Goal: Navigation & Orientation: Find specific page/section

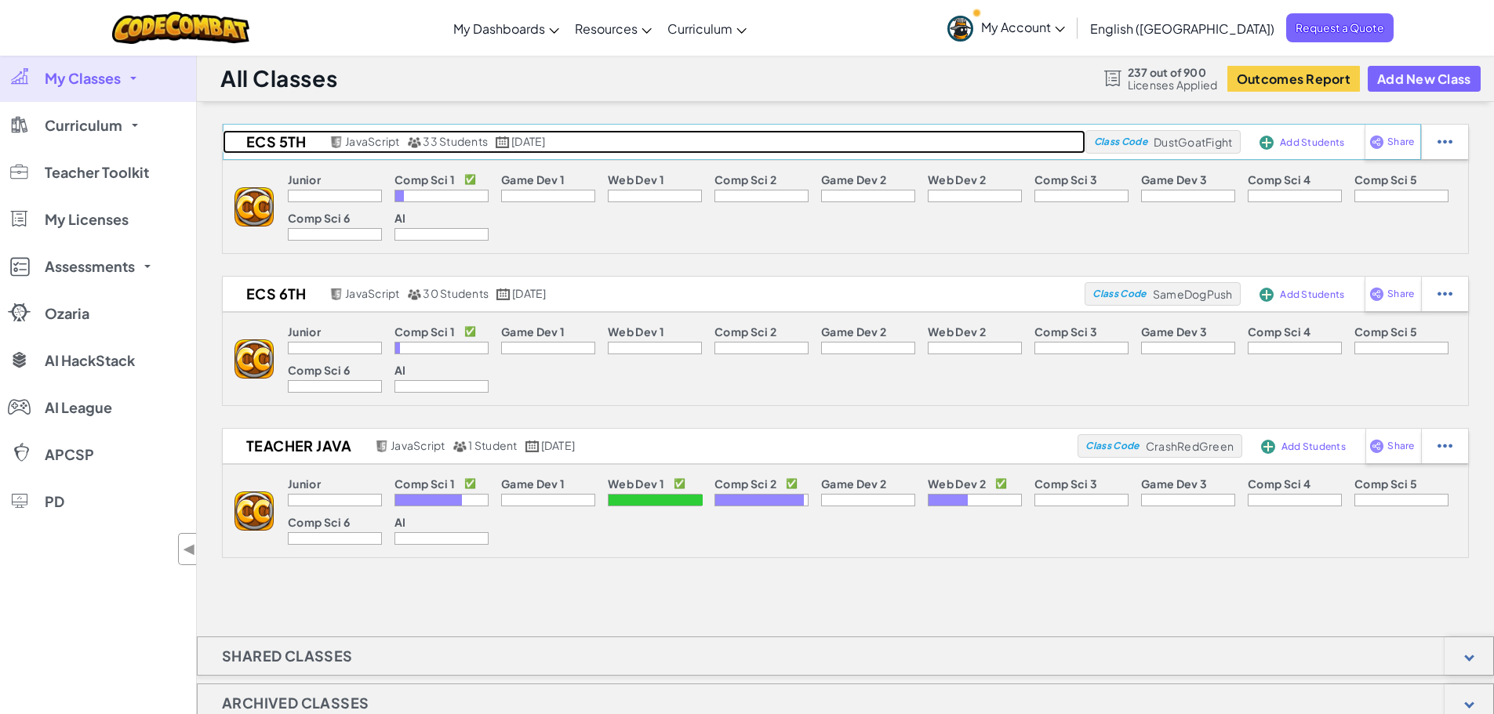
click at [300, 144] on h2 "ECS 5th" at bounding box center [274, 142] width 103 height 24
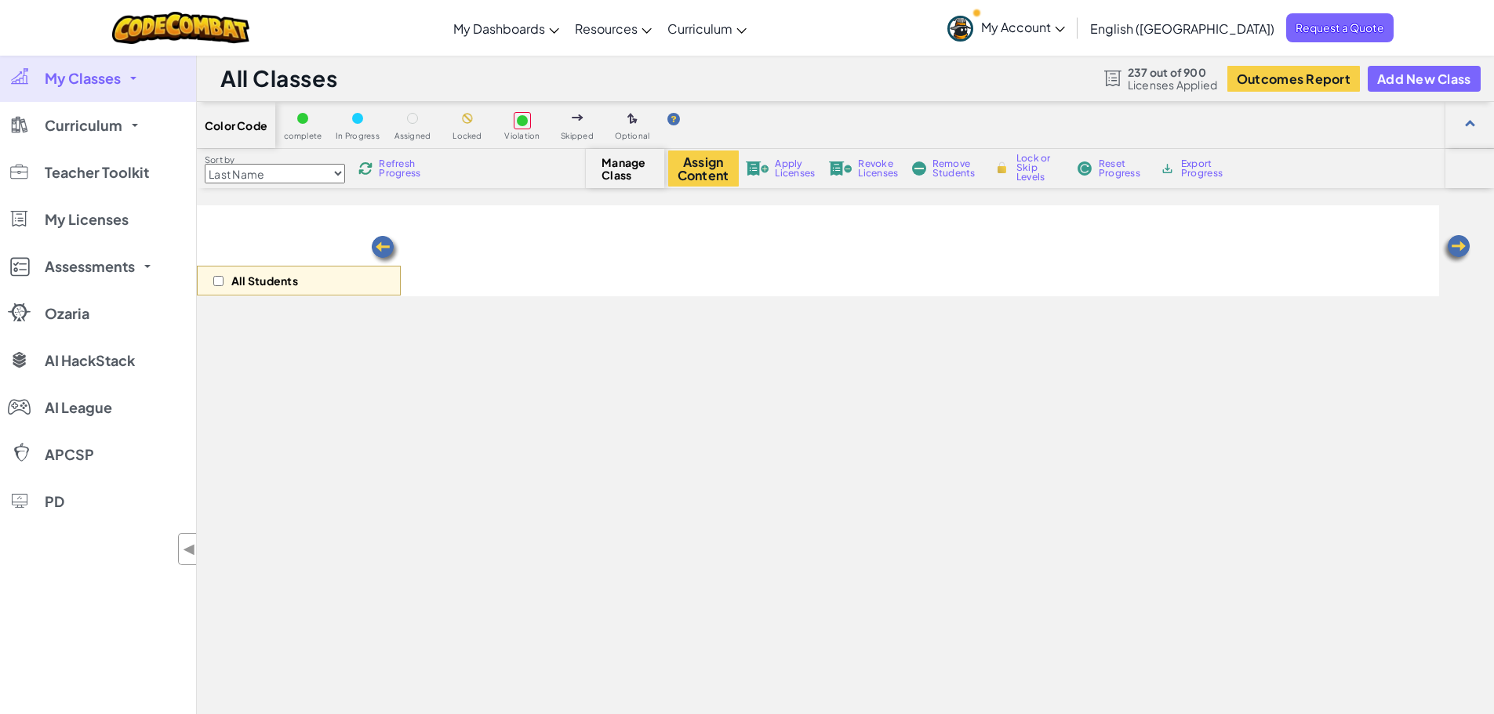
select select "560f1a9f22961295f9427742"
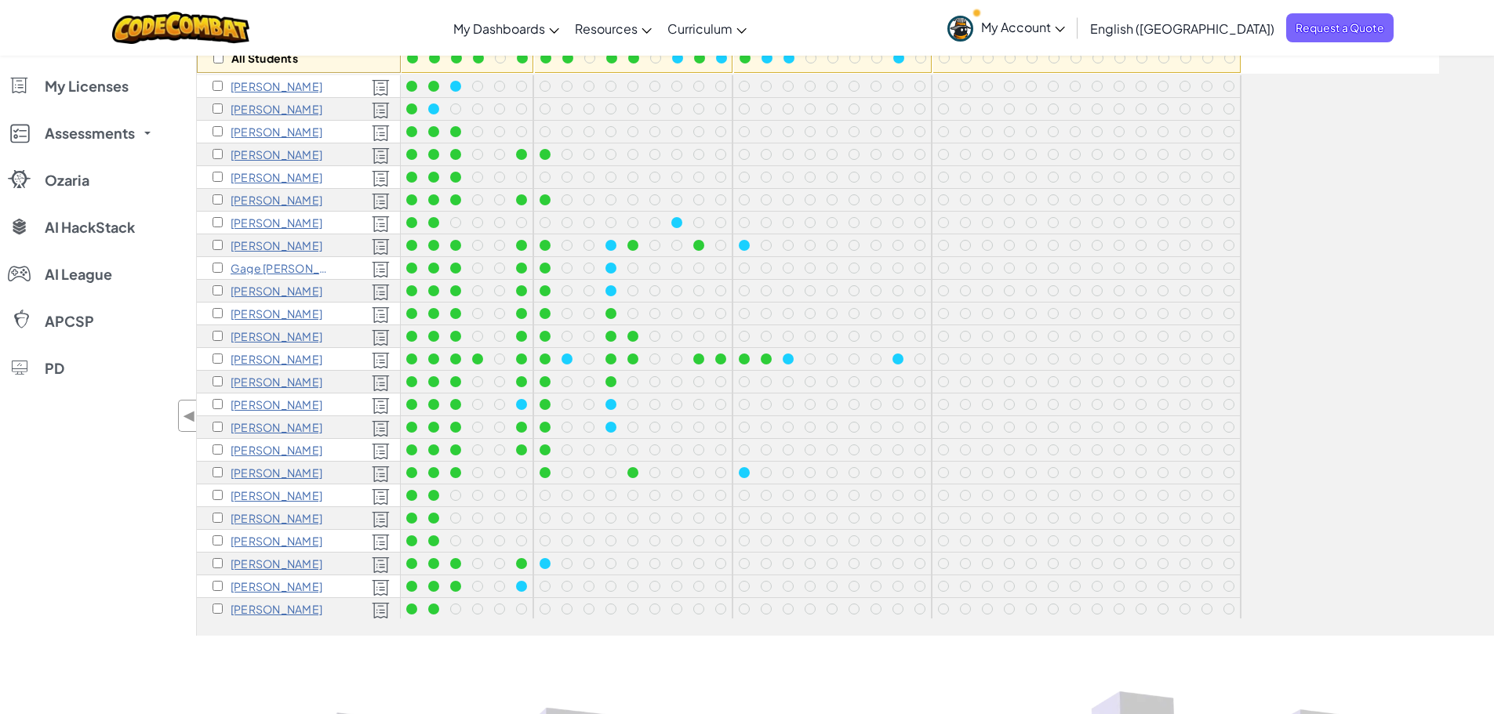
scroll to position [220, 0]
click at [218, 90] on input "checkbox" at bounding box center [218, 88] width 10 height 10
checkbox input "true"
drag, startPoint x: 217, startPoint y: 108, endPoint x: 218, endPoint y: 121, distance: 12.6
click at [217, 109] on input "checkbox" at bounding box center [218, 111] width 10 height 10
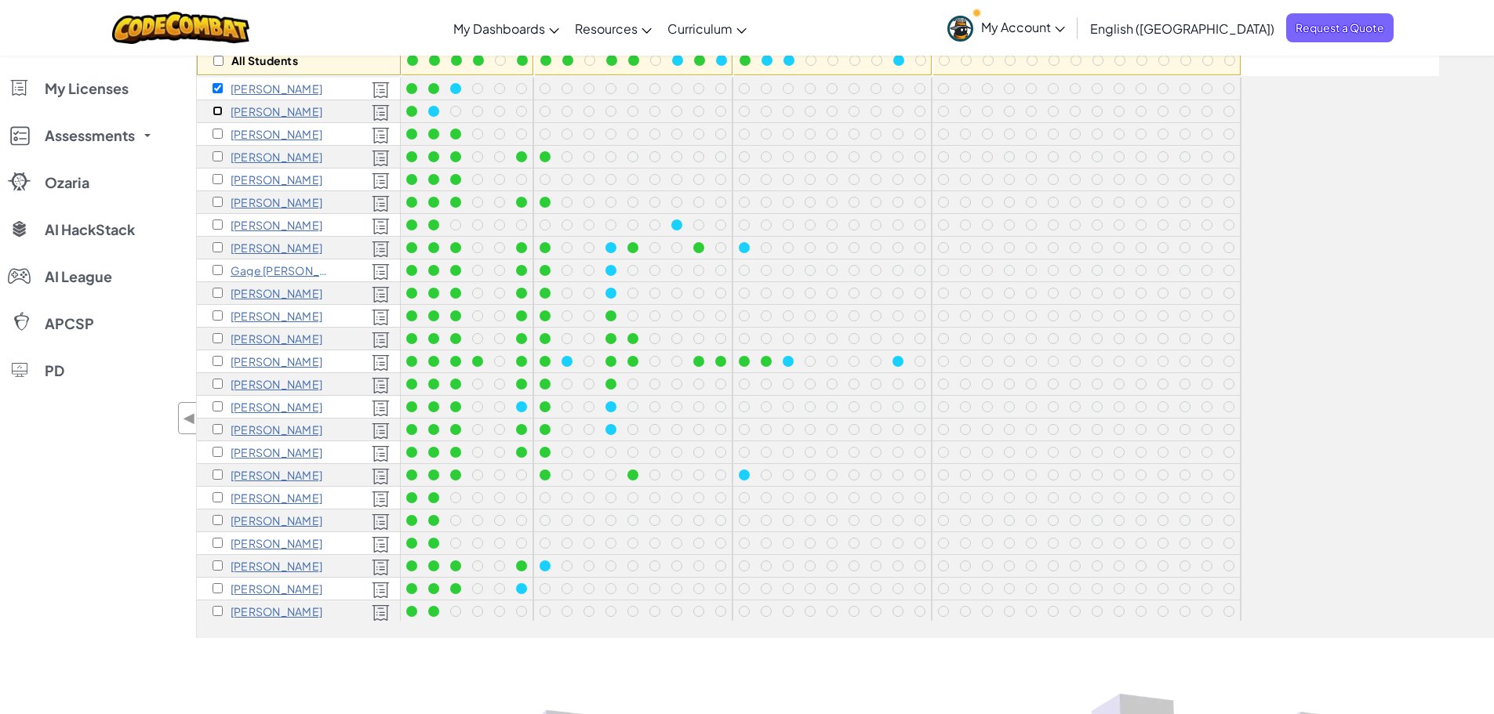
checkbox input "true"
click at [217, 137] on input "checkbox" at bounding box center [218, 134] width 10 height 10
checkbox input "true"
click at [218, 160] on input "checkbox" at bounding box center [218, 156] width 10 height 10
checkbox input "true"
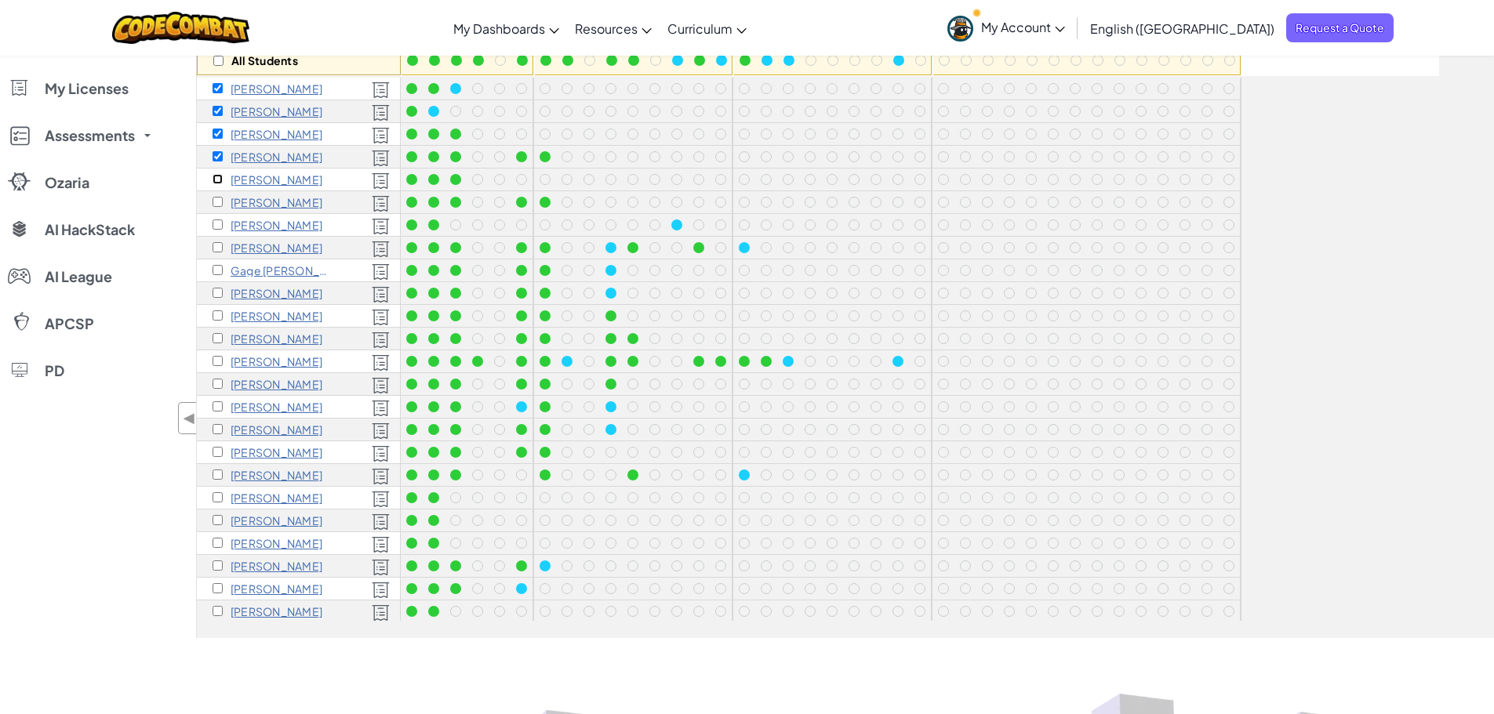
click at [218, 179] on input "checkbox" at bounding box center [218, 179] width 10 height 10
checkbox input "true"
click at [218, 205] on input "checkbox" at bounding box center [218, 202] width 10 height 10
checkbox input "true"
click at [219, 223] on input "checkbox" at bounding box center [218, 225] width 10 height 10
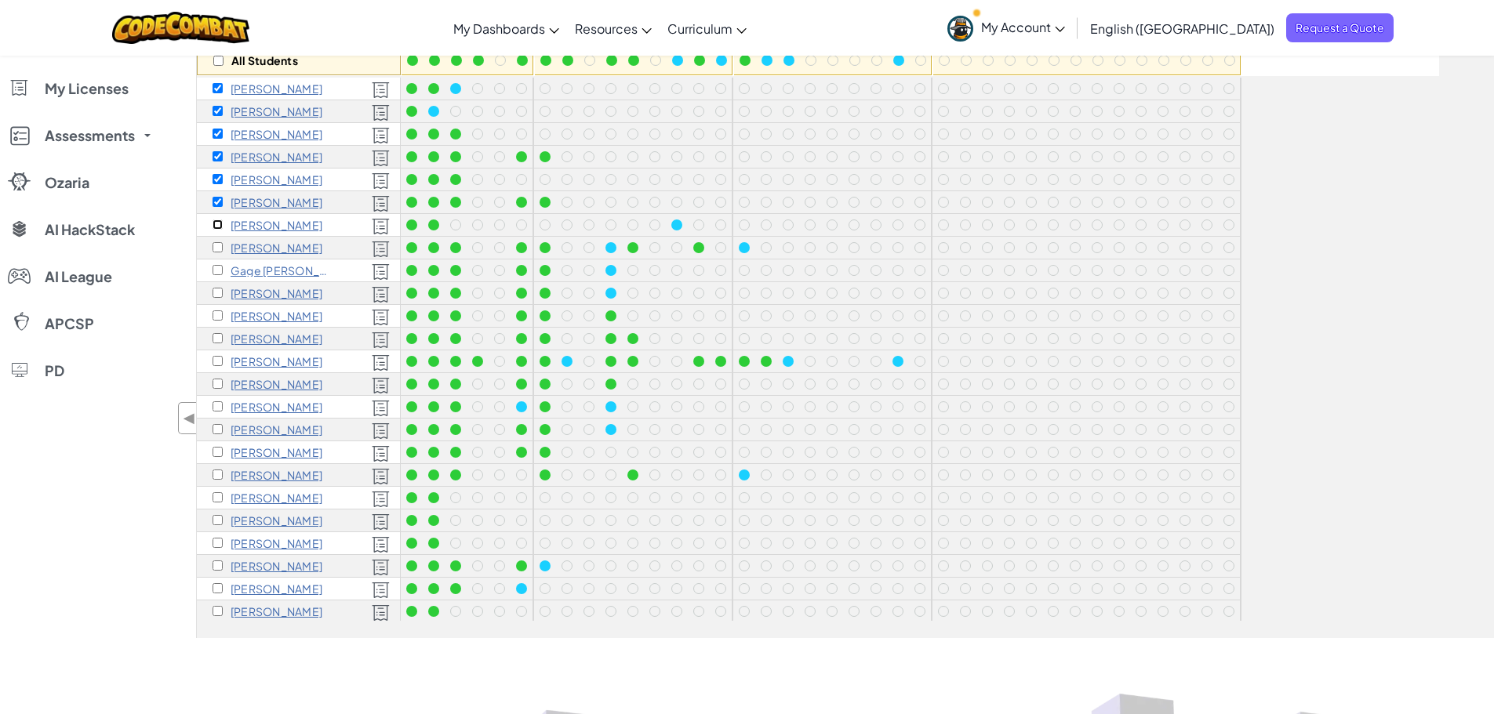
checkbox input "true"
click at [220, 247] on input "checkbox" at bounding box center [218, 247] width 10 height 10
checkbox input "true"
click at [220, 271] on input "checkbox" at bounding box center [218, 270] width 10 height 10
checkbox input "true"
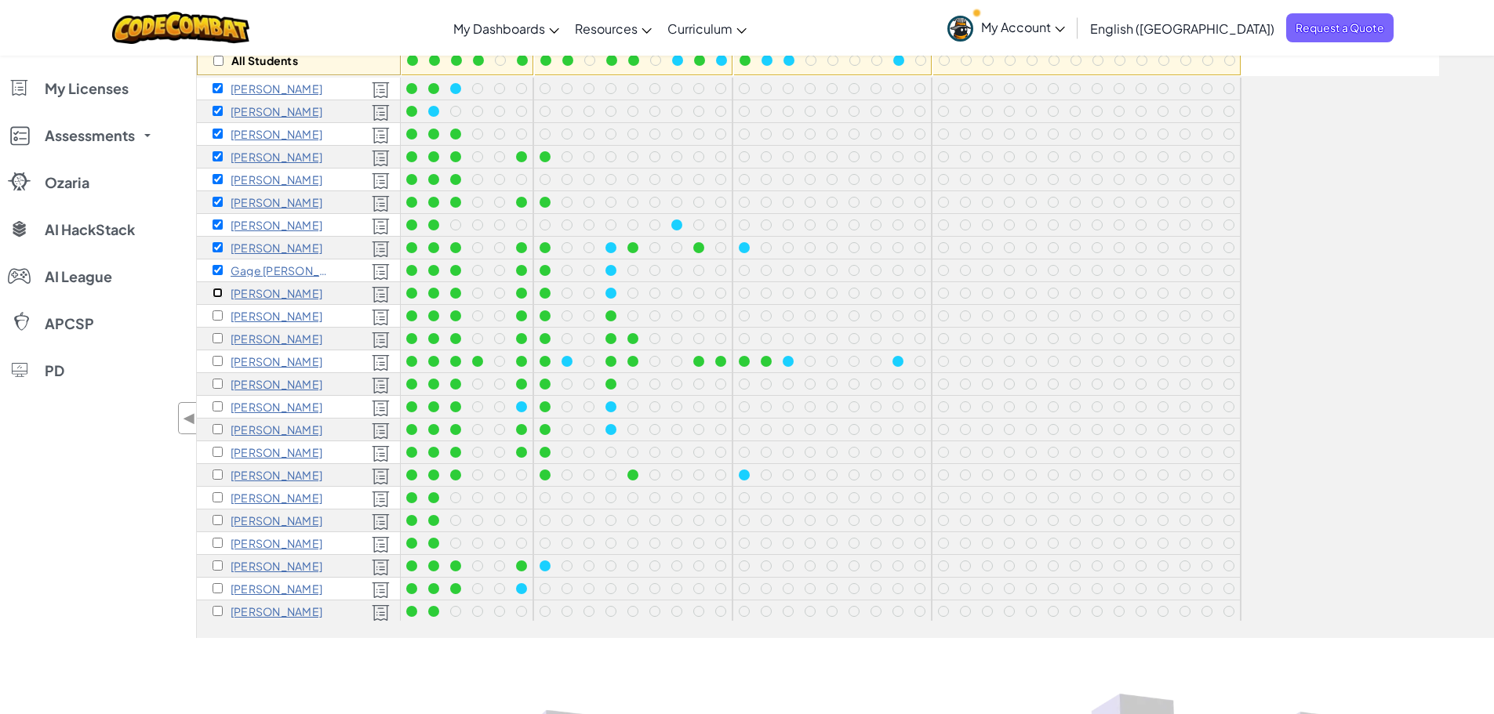
click at [220, 289] on input "checkbox" at bounding box center [218, 293] width 10 height 10
checkbox input "true"
click at [216, 318] on input "checkbox" at bounding box center [218, 316] width 10 height 10
checkbox input "true"
click at [219, 341] on input "checkbox" at bounding box center [218, 338] width 10 height 10
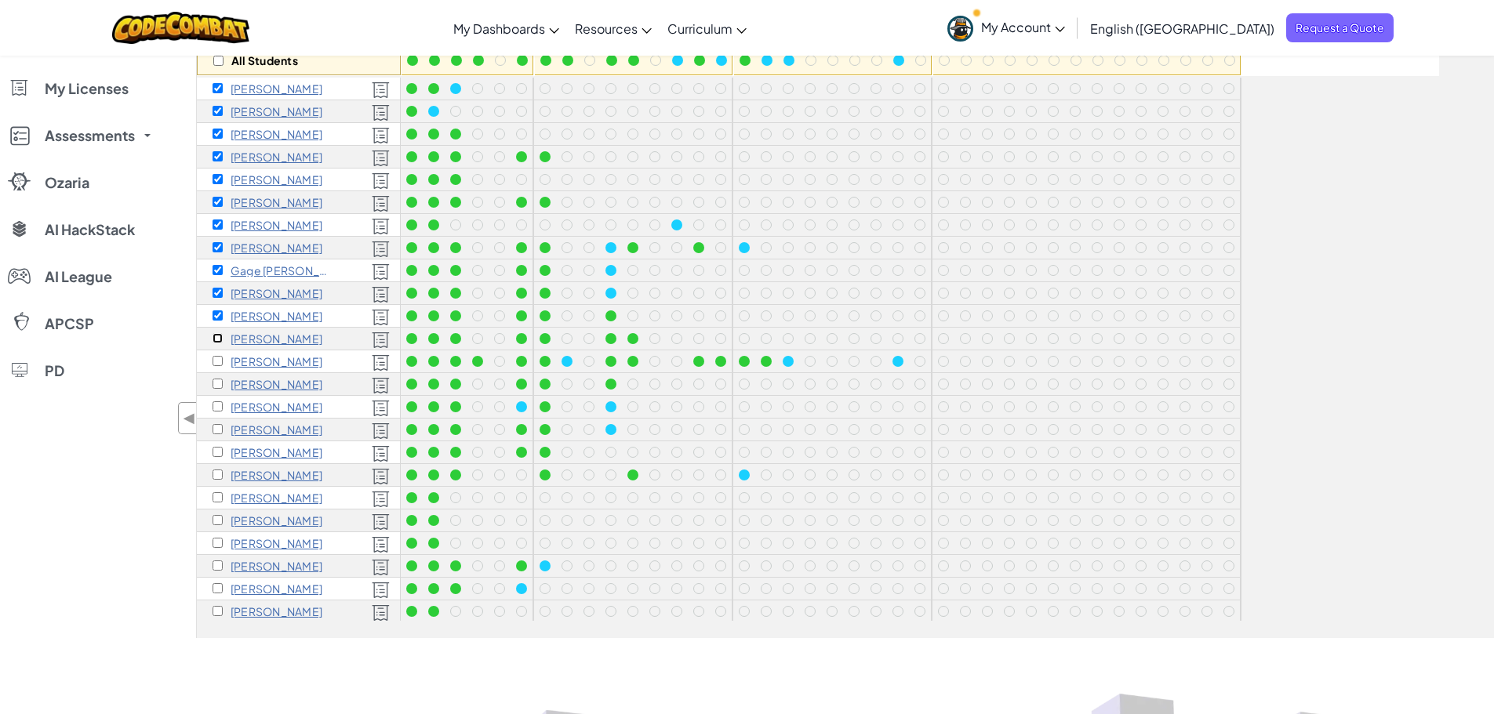
checkbox input "true"
click at [219, 362] on input "checkbox" at bounding box center [218, 361] width 10 height 10
checkbox input "true"
click at [217, 369] on div "Paige Erickson" at bounding box center [299, 362] width 204 height 23
click at [217, 378] on div "Jade G" at bounding box center [268, 384] width 110 height 13
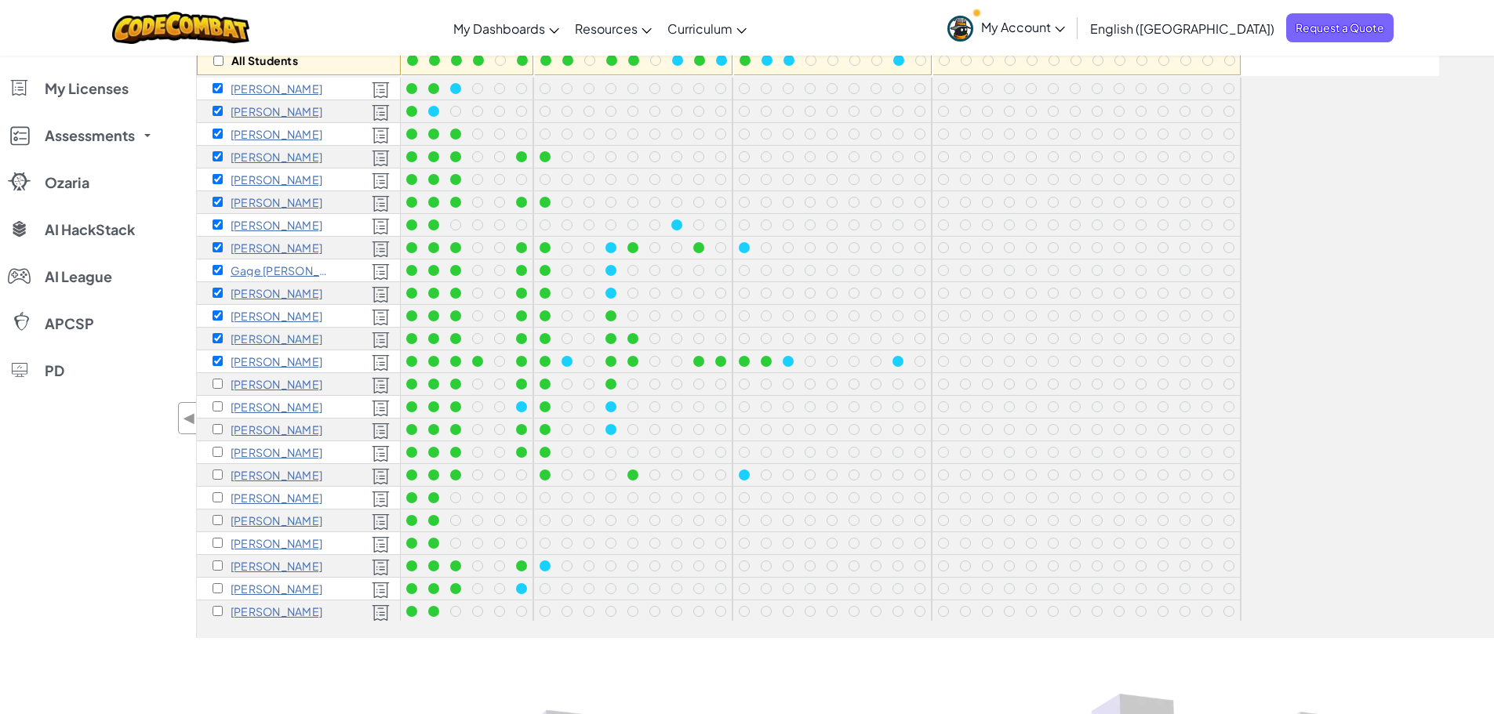
click at [218, 375] on div "Jade G" at bounding box center [299, 384] width 204 height 23
click at [217, 384] on input "checkbox" at bounding box center [218, 384] width 10 height 10
checkbox input "true"
click at [216, 411] on input "checkbox" at bounding box center [218, 407] width 10 height 10
checkbox input "true"
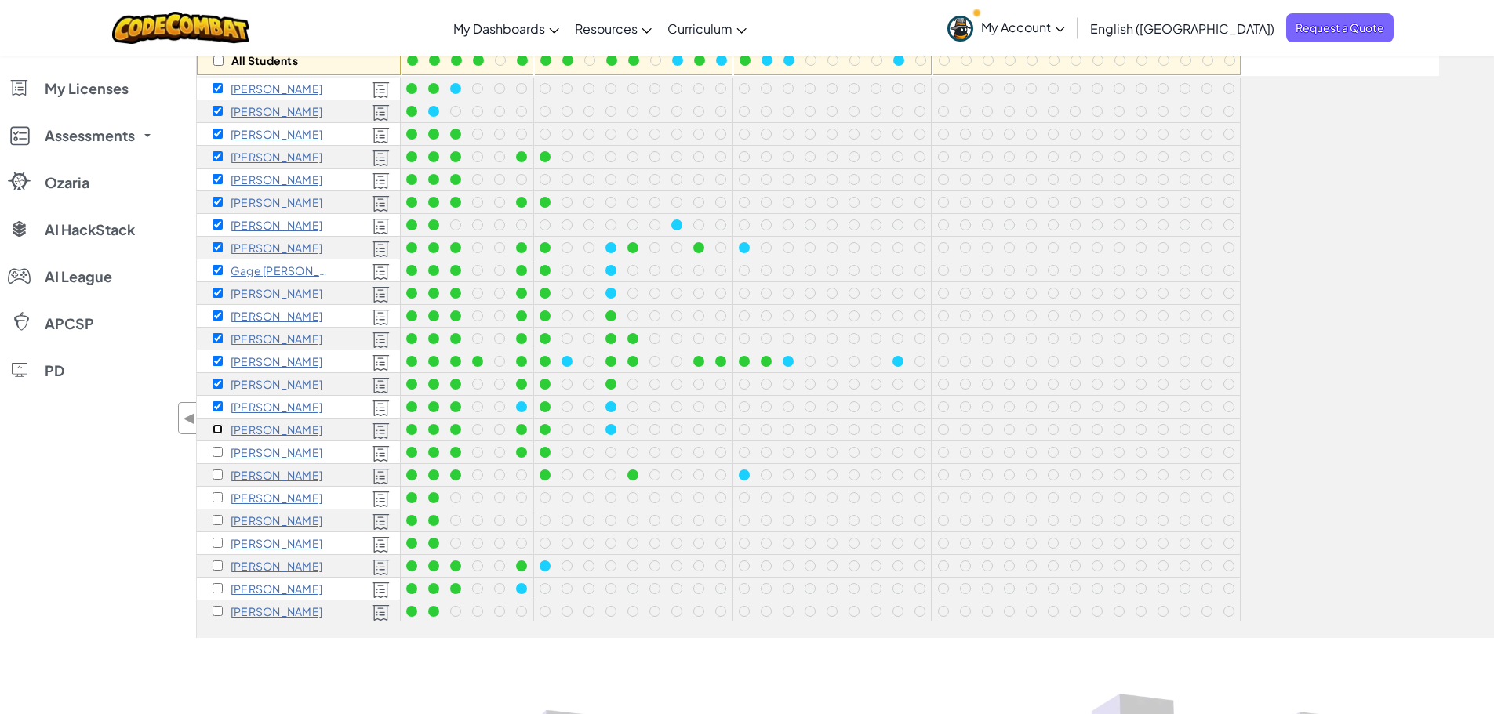
click at [216, 429] on input "checkbox" at bounding box center [218, 429] width 10 height 10
checkbox input "true"
click at [218, 456] on input "checkbox" at bounding box center [218, 452] width 10 height 10
checkbox input "true"
click at [219, 470] on input "checkbox" at bounding box center [218, 475] width 10 height 10
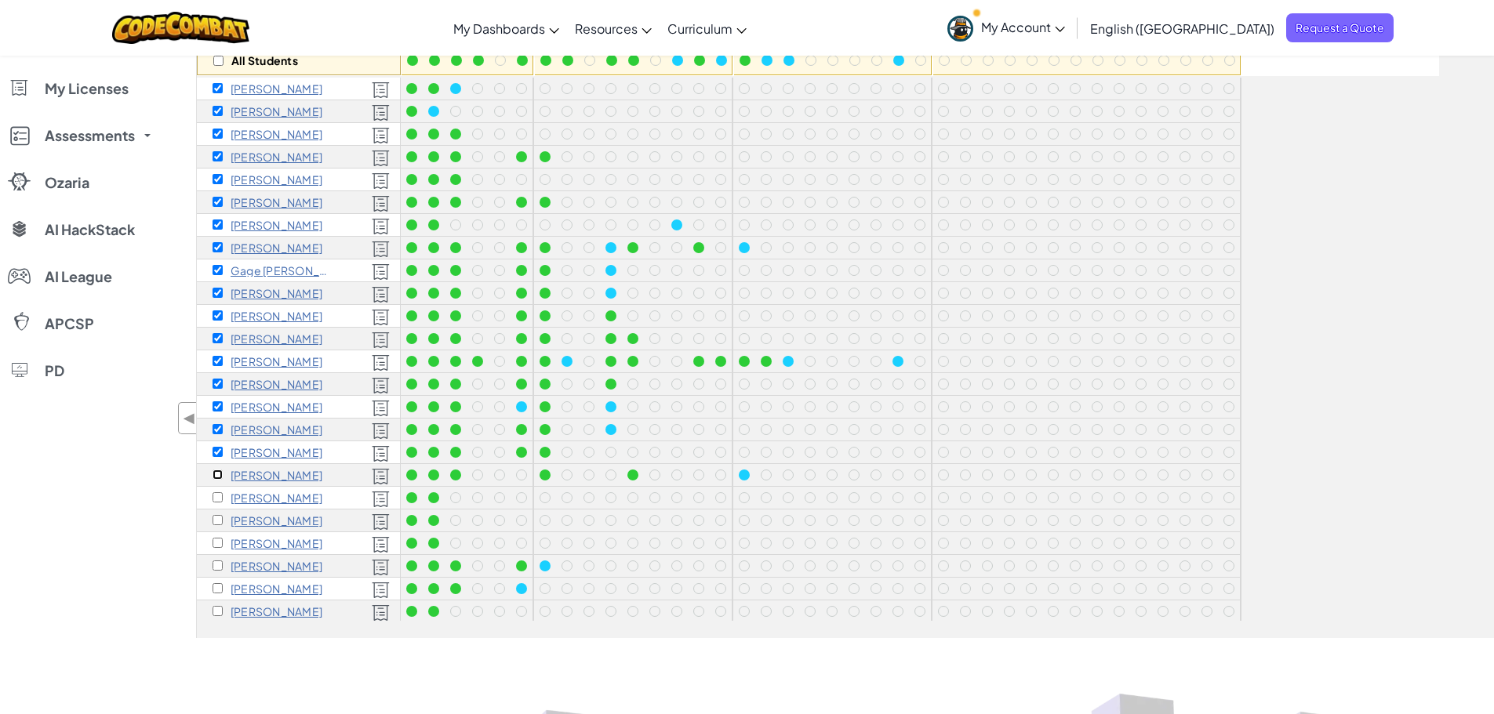
checkbox input "true"
click at [218, 500] on input "checkbox" at bounding box center [218, 498] width 10 height 10
checkbox input "true"
click at [217, 525] on input "checkbox" at bounding box center [218, 520] width 10 height 10
checkbox input "true"
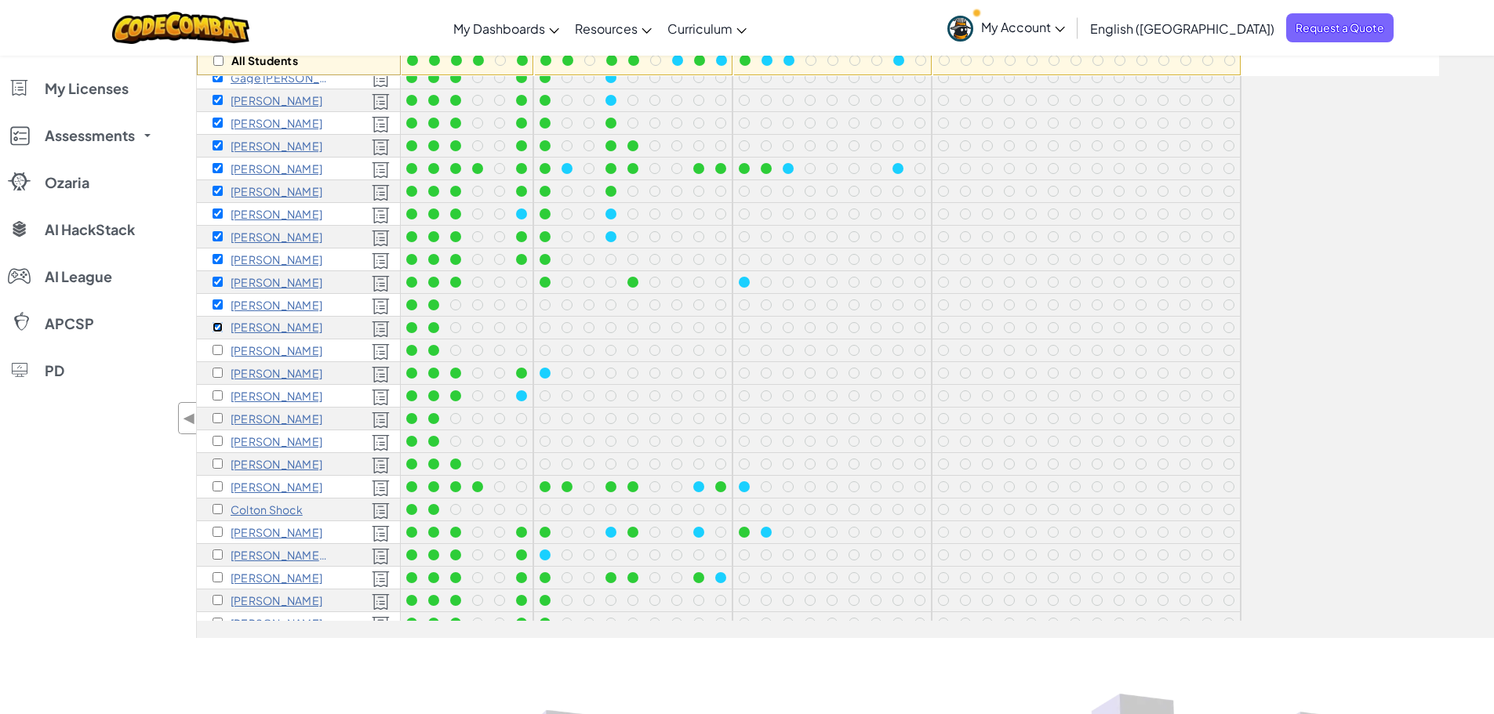
scroll to position [219, 0]
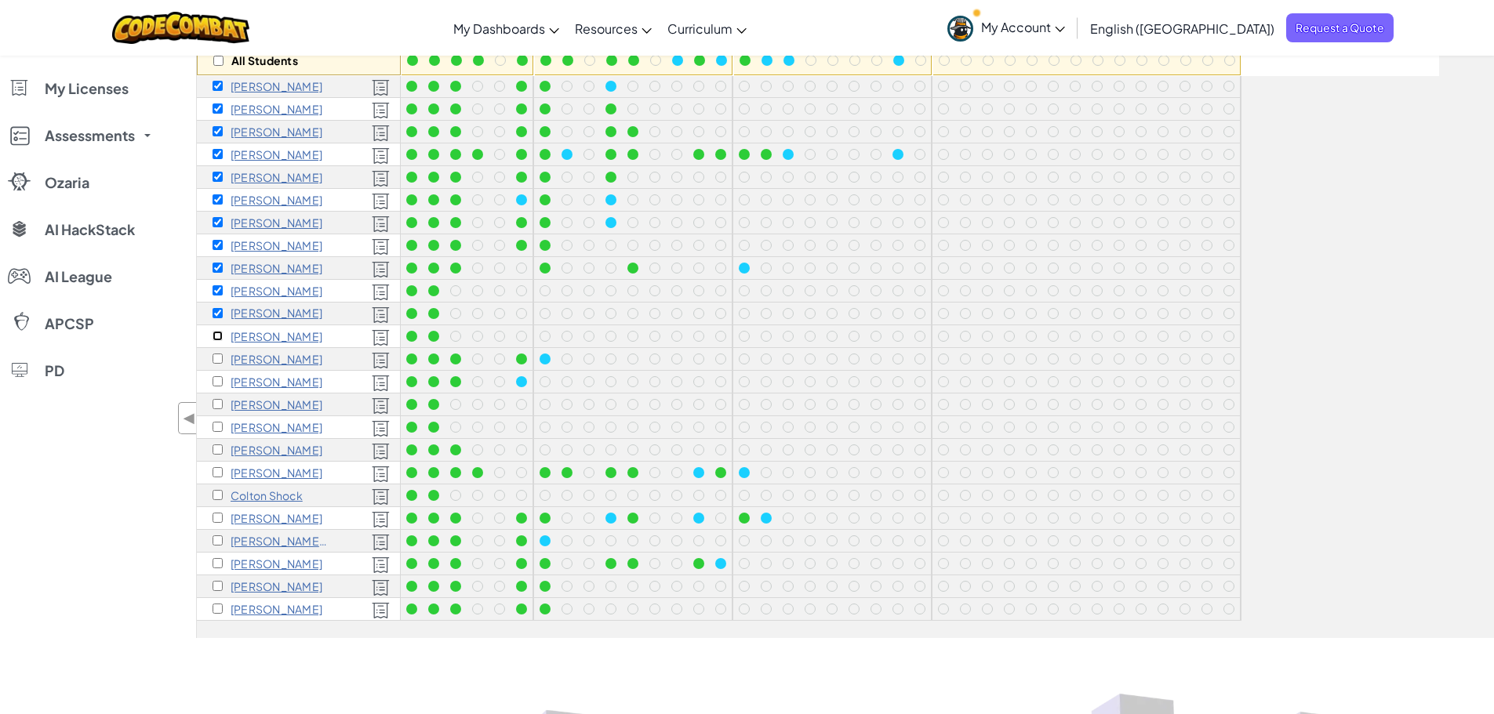
click at [215, 331] on input "checkbox" at bounding box center [218, 336] width 10 height 10
checkbox input "true"
click at [216, 354] on input "checkbox" at bounding box center [218, 359] width 10 height 10
checkbox input "true"
click at [219, 376] on input "checkbox" at bounding box center [218, 381] width 10 height 10
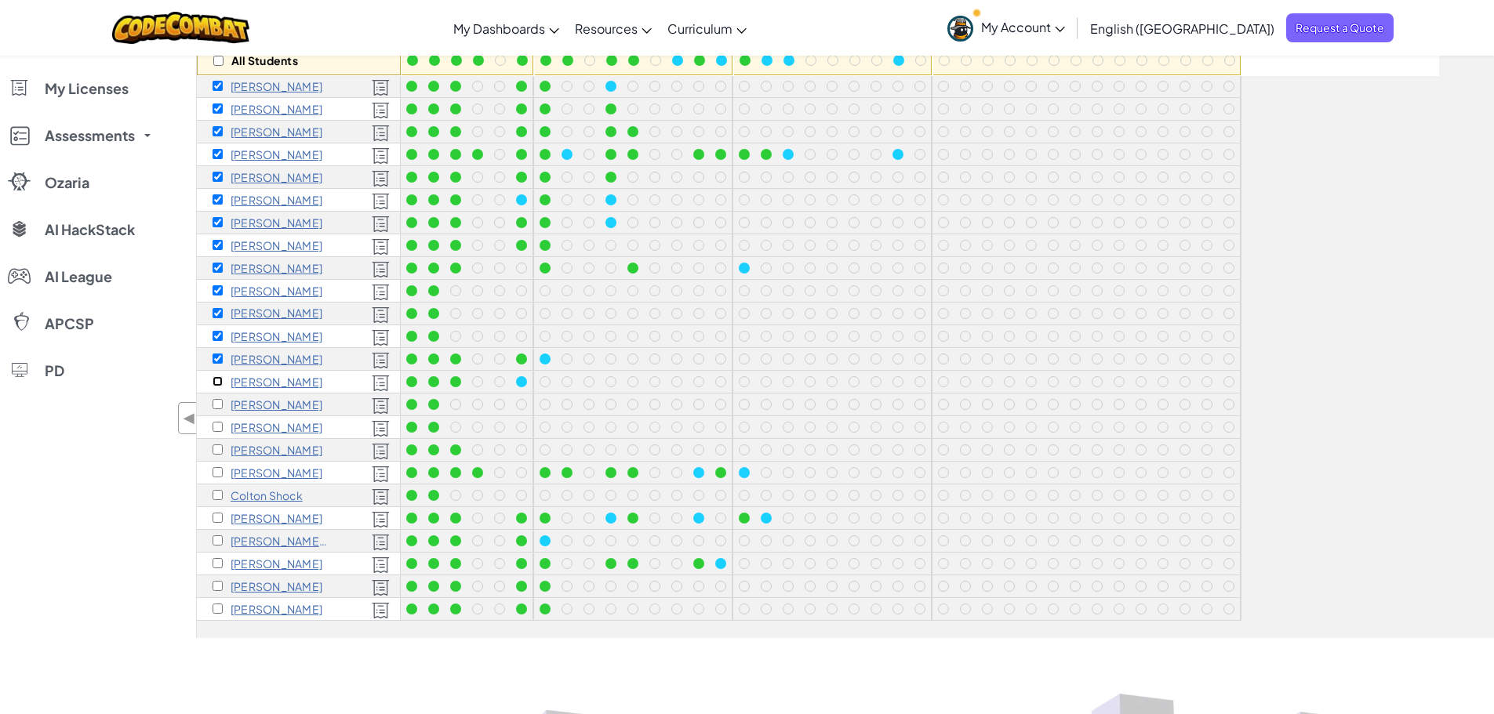
checkbox input "true"
click at [218, 399] on input "checkbox" at bounding box center [218, 404] width 10 height 10
checkbox input "true"
click at [216, 422] on input "checkbox" at bounding box center [218, 427] width 10 height 10
checkbox input "true"
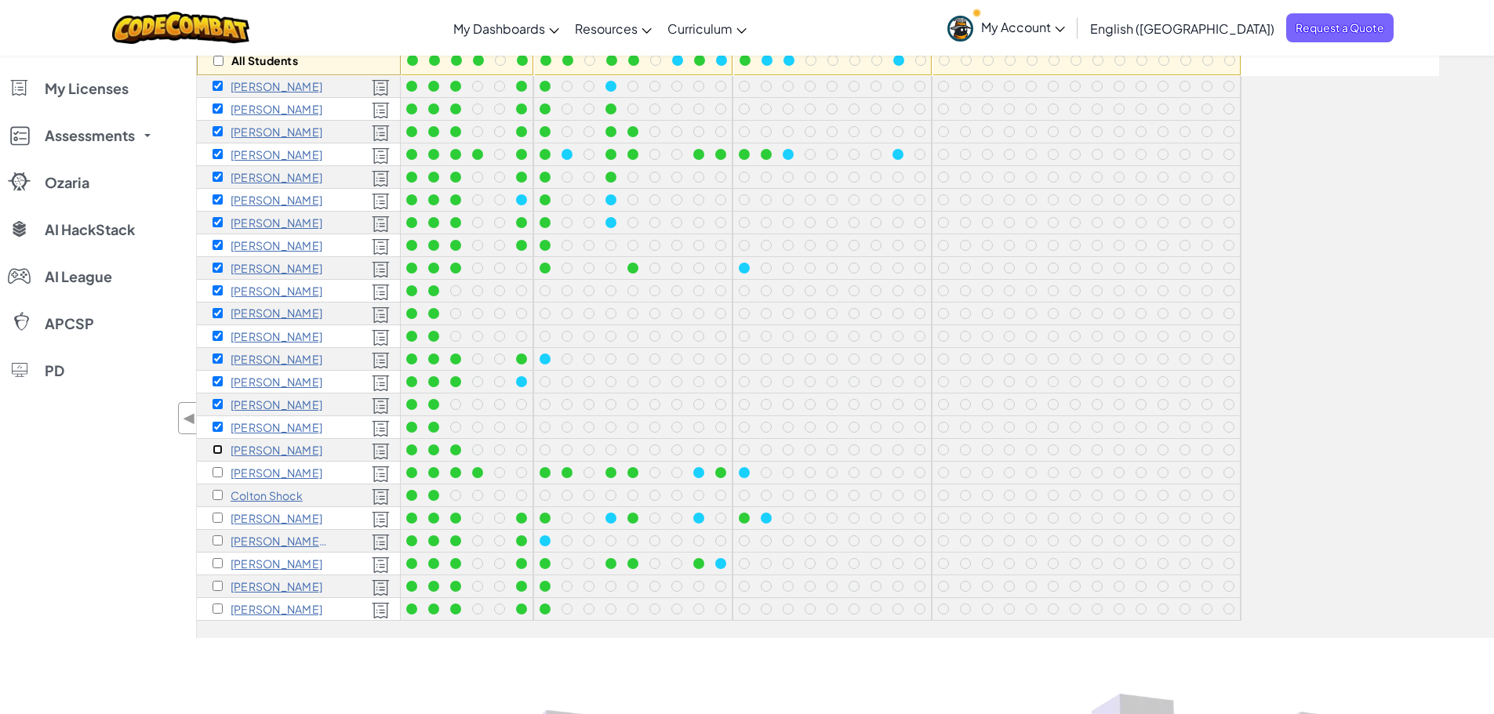
click at [217, 445] on input "checkbox" at bounding box center [218, 450] width 10 height 10
checkbox input "true"
click at [223, 467] on div "Kal Sayers" at bounding box center [268, 473] width 110 height 13
click at [221, 467] on input "checkbox" at bounding box center [218, 472] width 10 height 10
checkbox input "true"
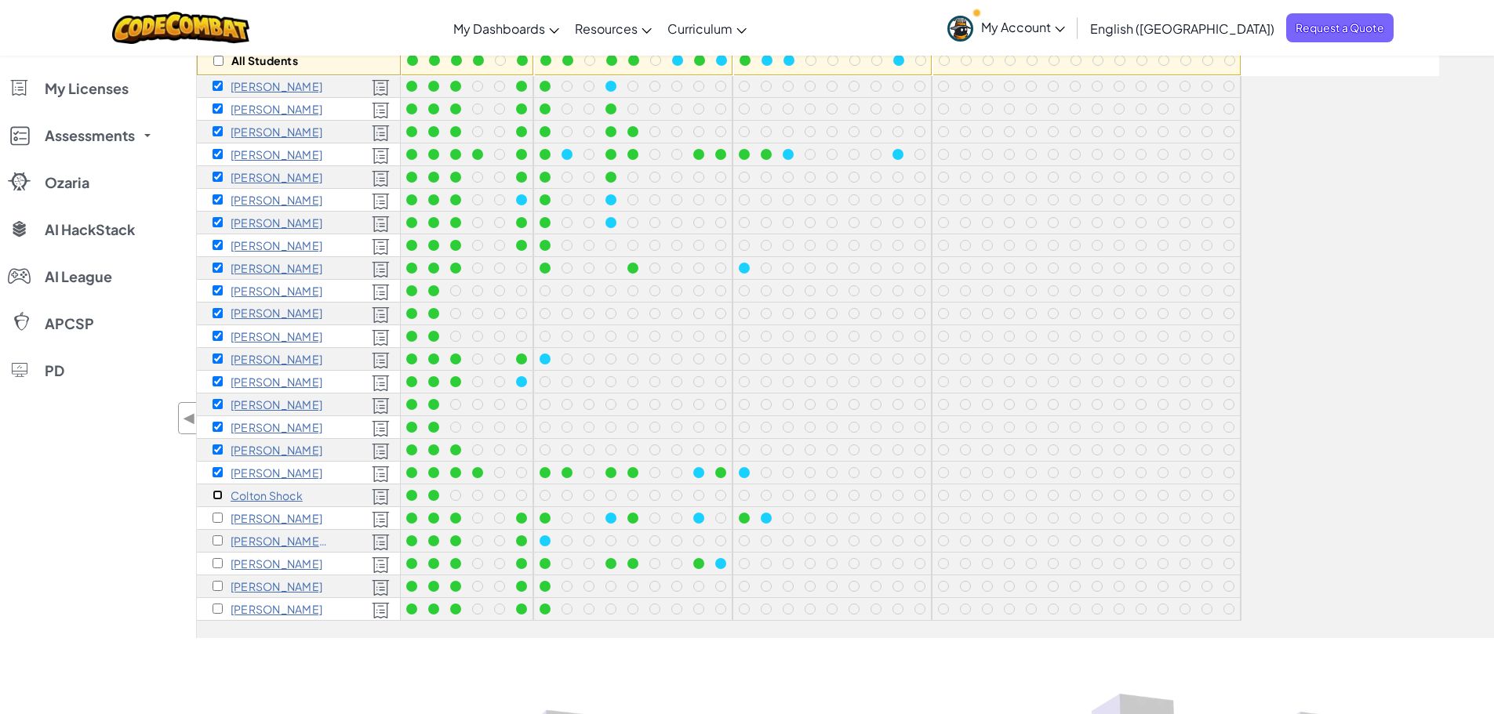
click at [218, 490] on input "checkbox" at bounding box center [218, 495] width 10 height 10
checkbox input "true"
click at [220, 513] on input "checkbox" at bounding box center [218, 518] width 10 height 10
checkbox input "true"
click at [219, 536] on input "checkbox" at bounding box center [218, 541] width 10 height 10
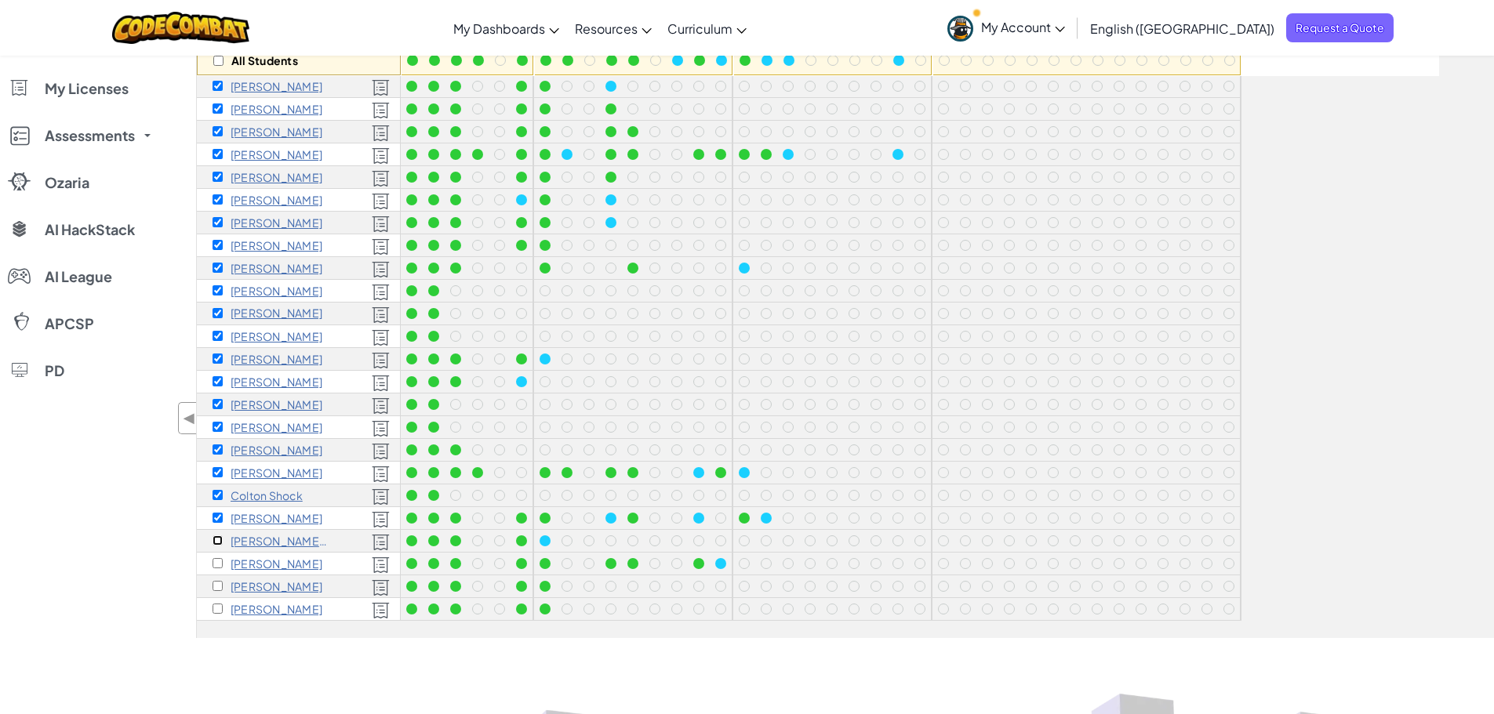
checkbox input "true"
click at [214, 558] on input "checkbox" at bounding box center [218, 563] width 10 height 10
checkbox input "true"
click at [220, 581] on input "checkbox" at bounding box center [218, 586] width 10 height 10
checkbox input "true"
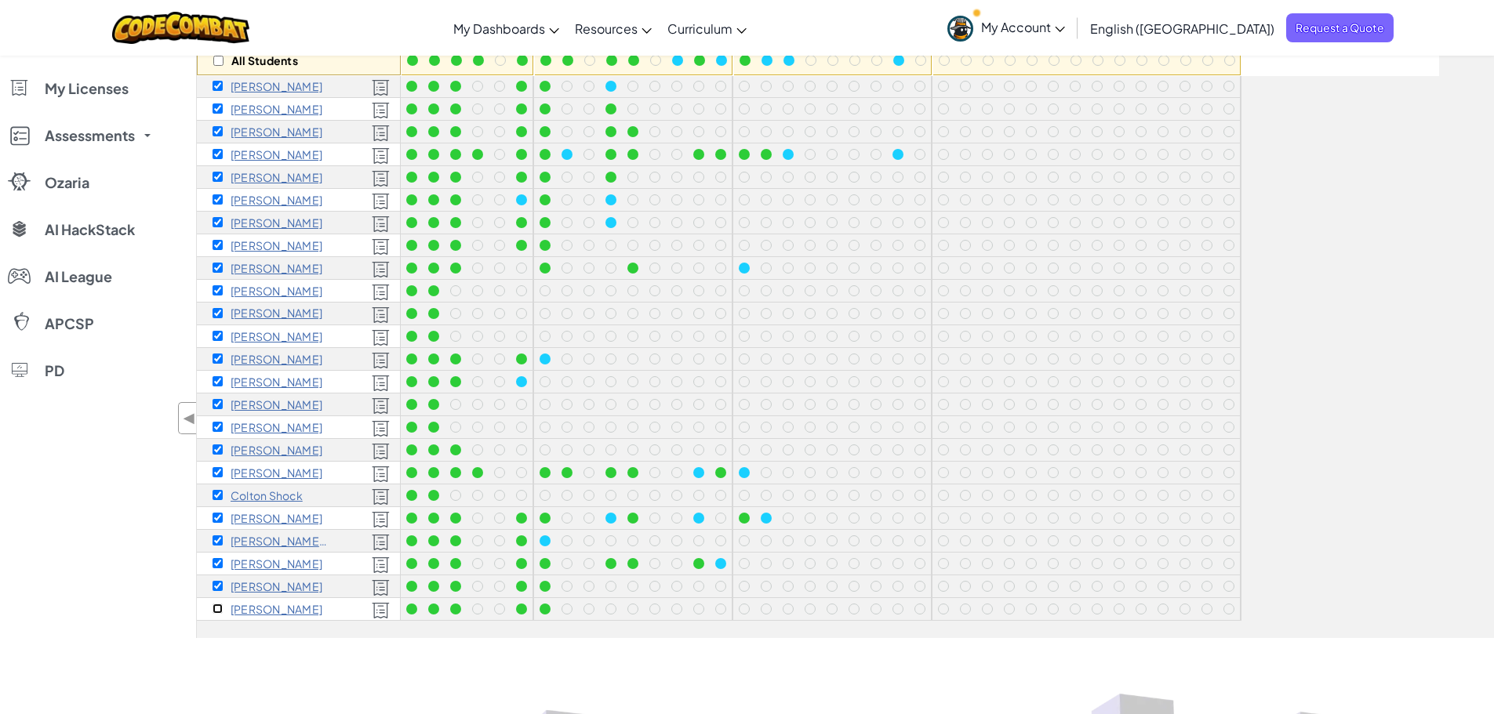
click at [219, 604] on input "checkbox" at bounding box center [218, 609] width 10 height 10
checkbox input "true"
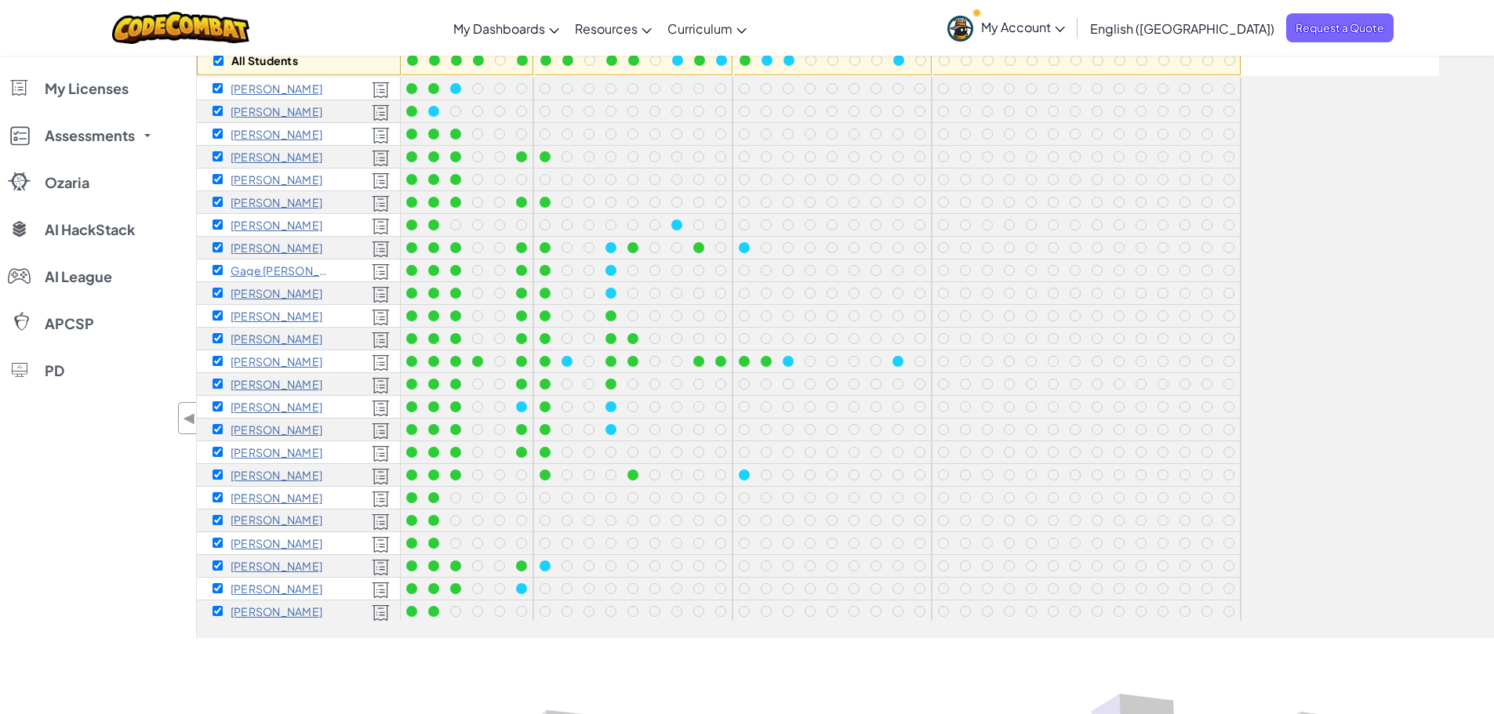
scroll to position [0, 0]
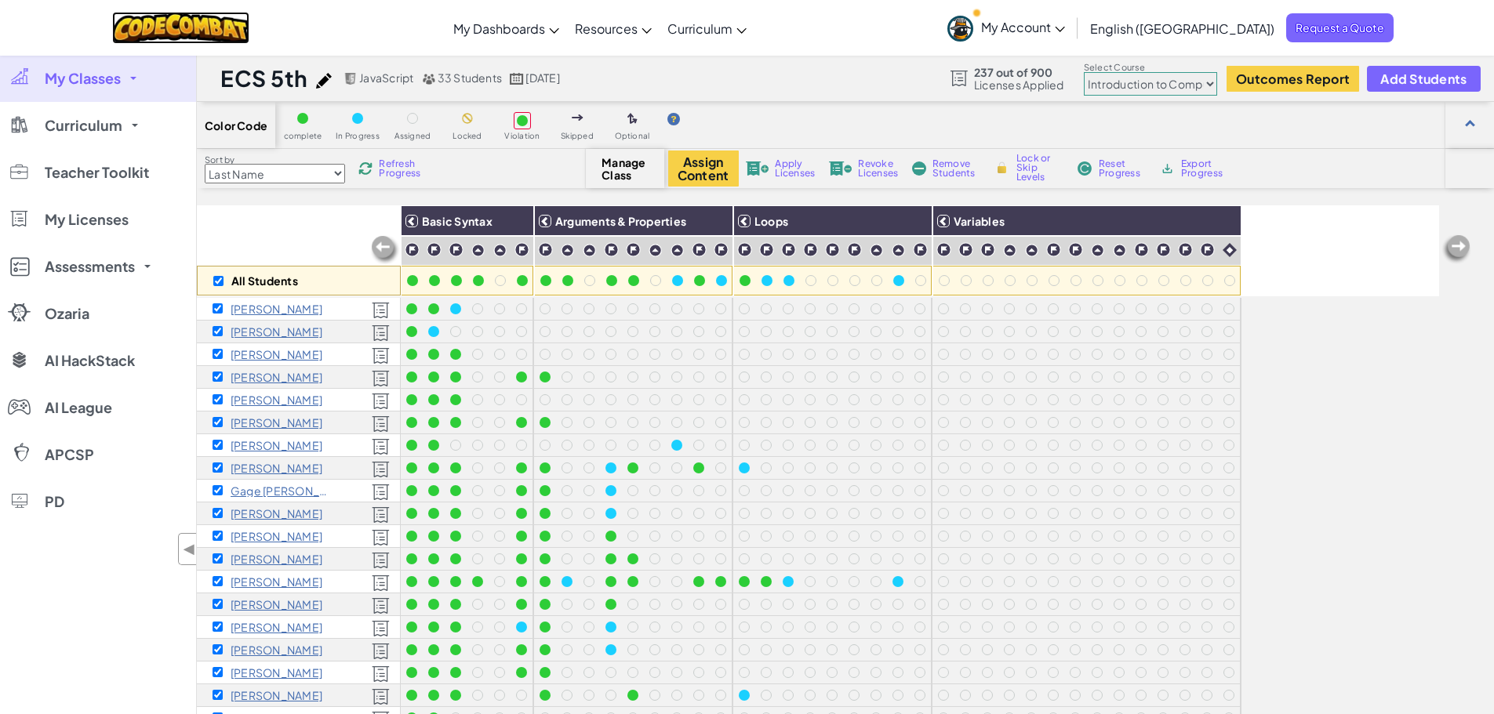
click at [190, 16] on img at bounding box center [180, 28] width 137 height 32
checkbox input "false"
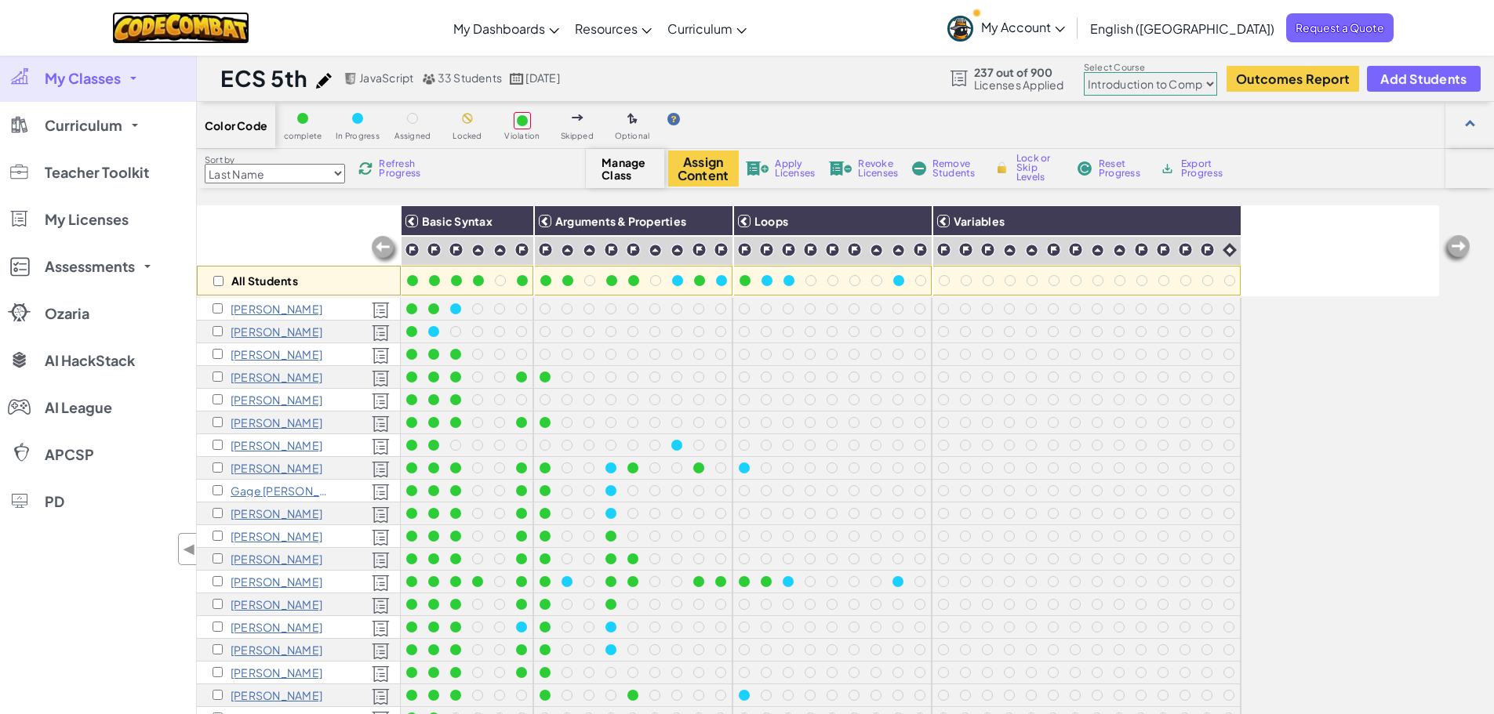
checkbox input "false"
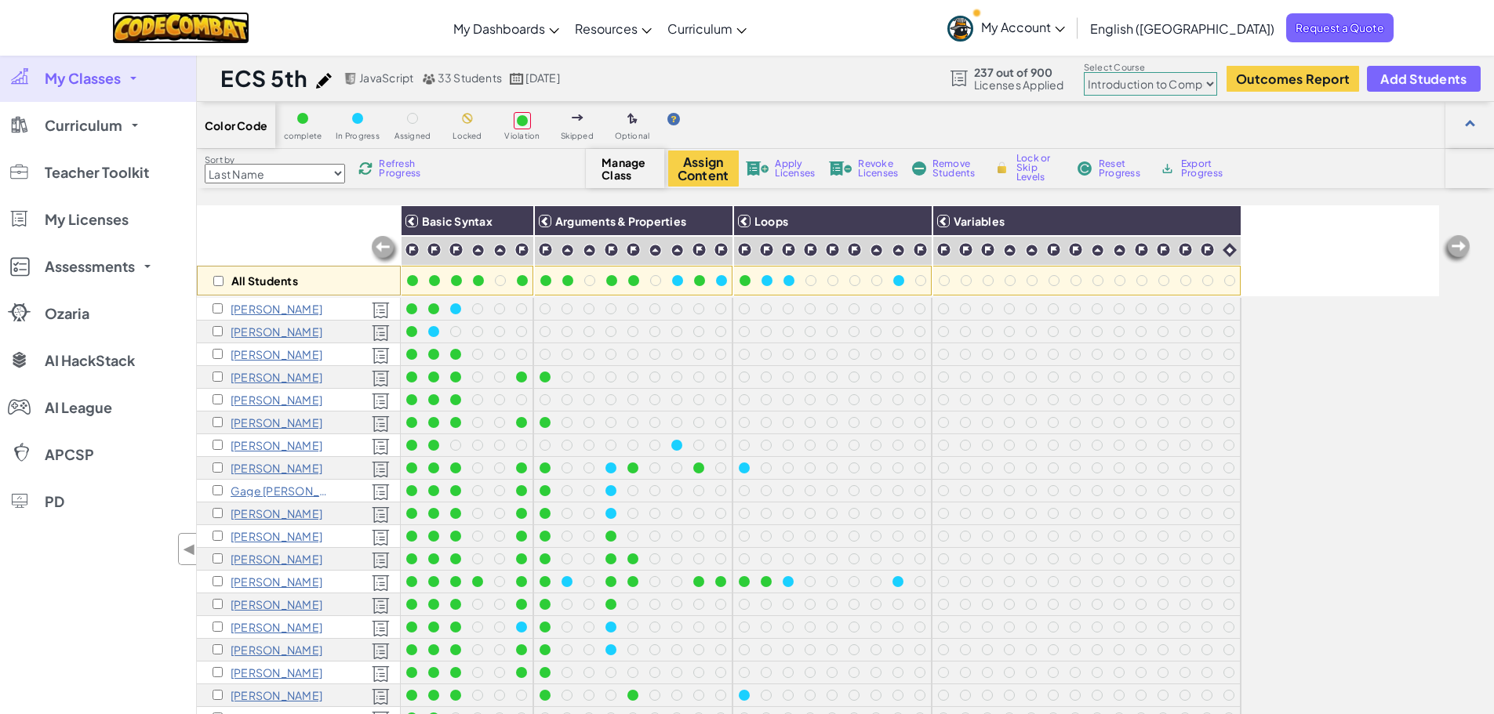
checkbox input "false"
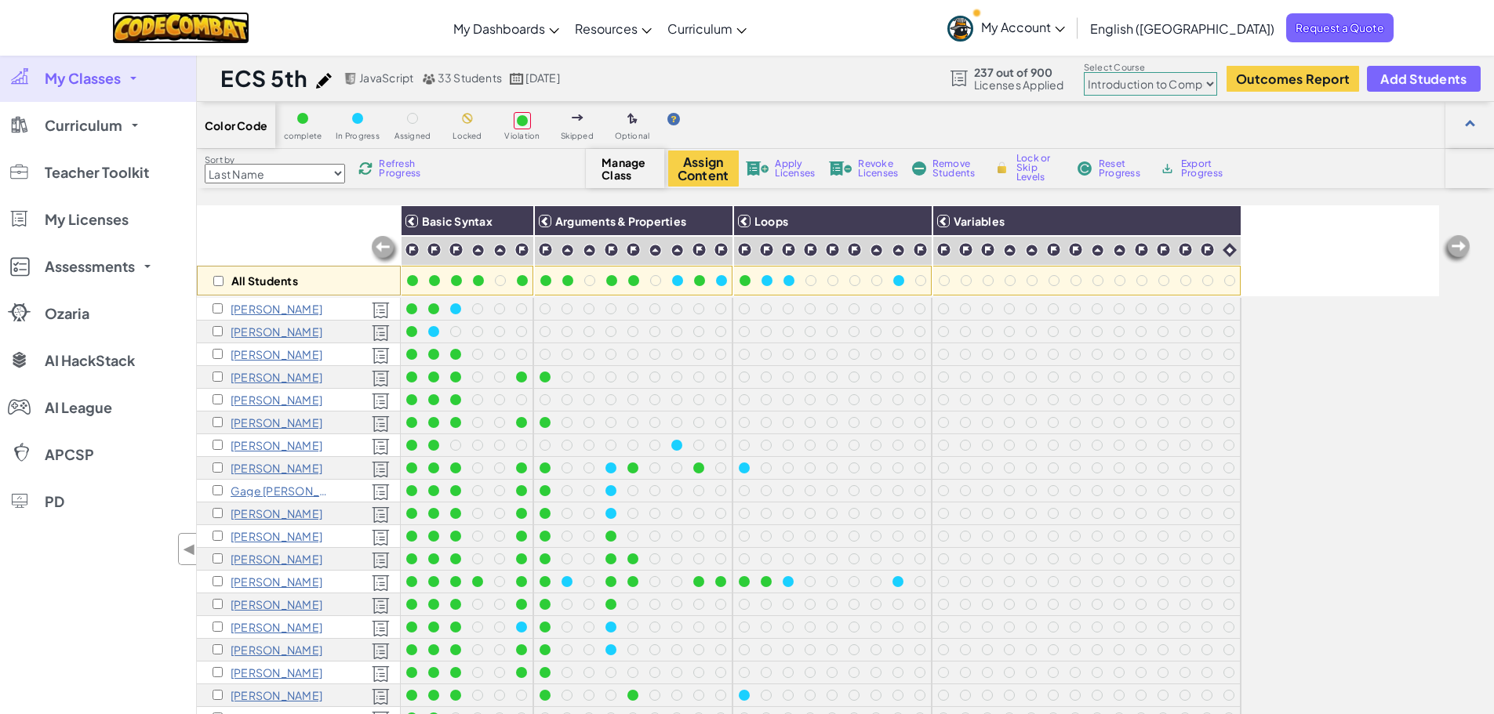
checkbox input "false"
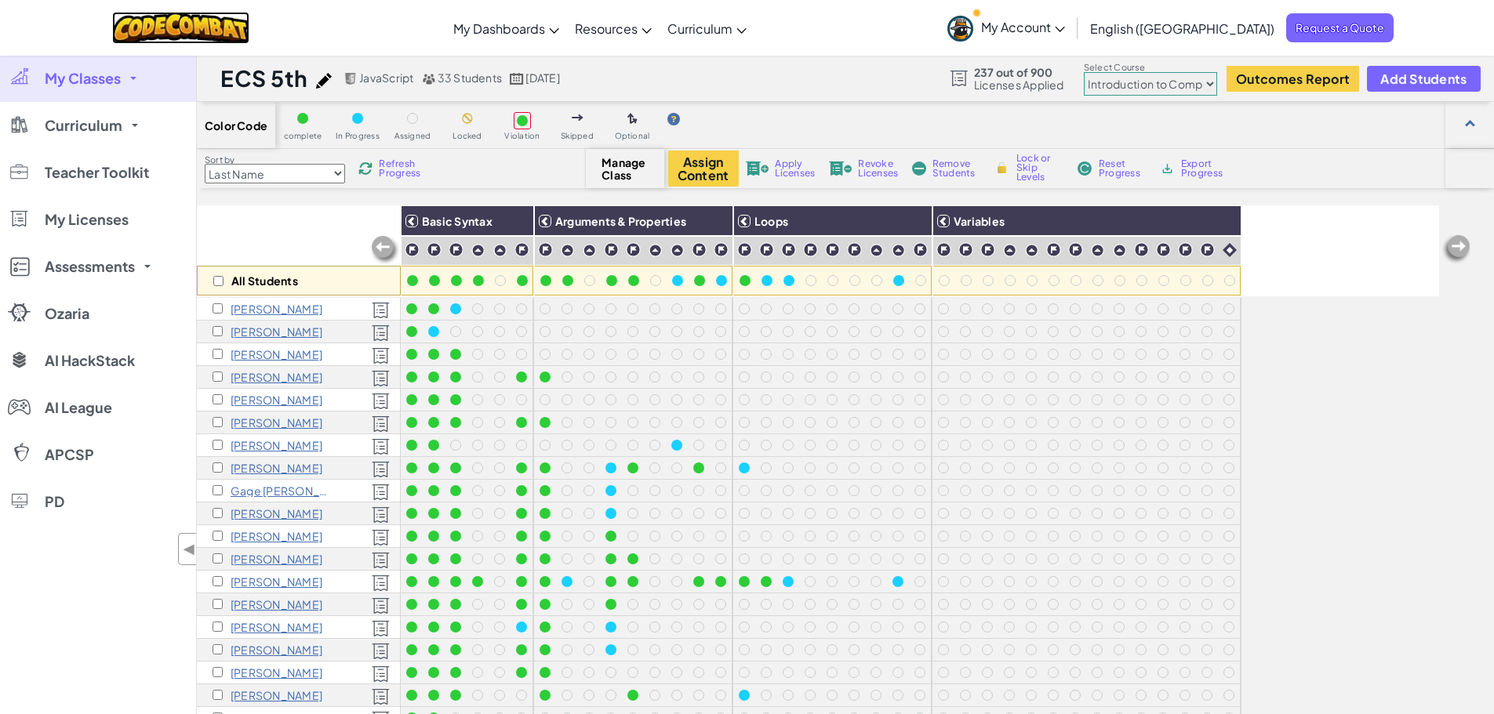
checkbox input "false"
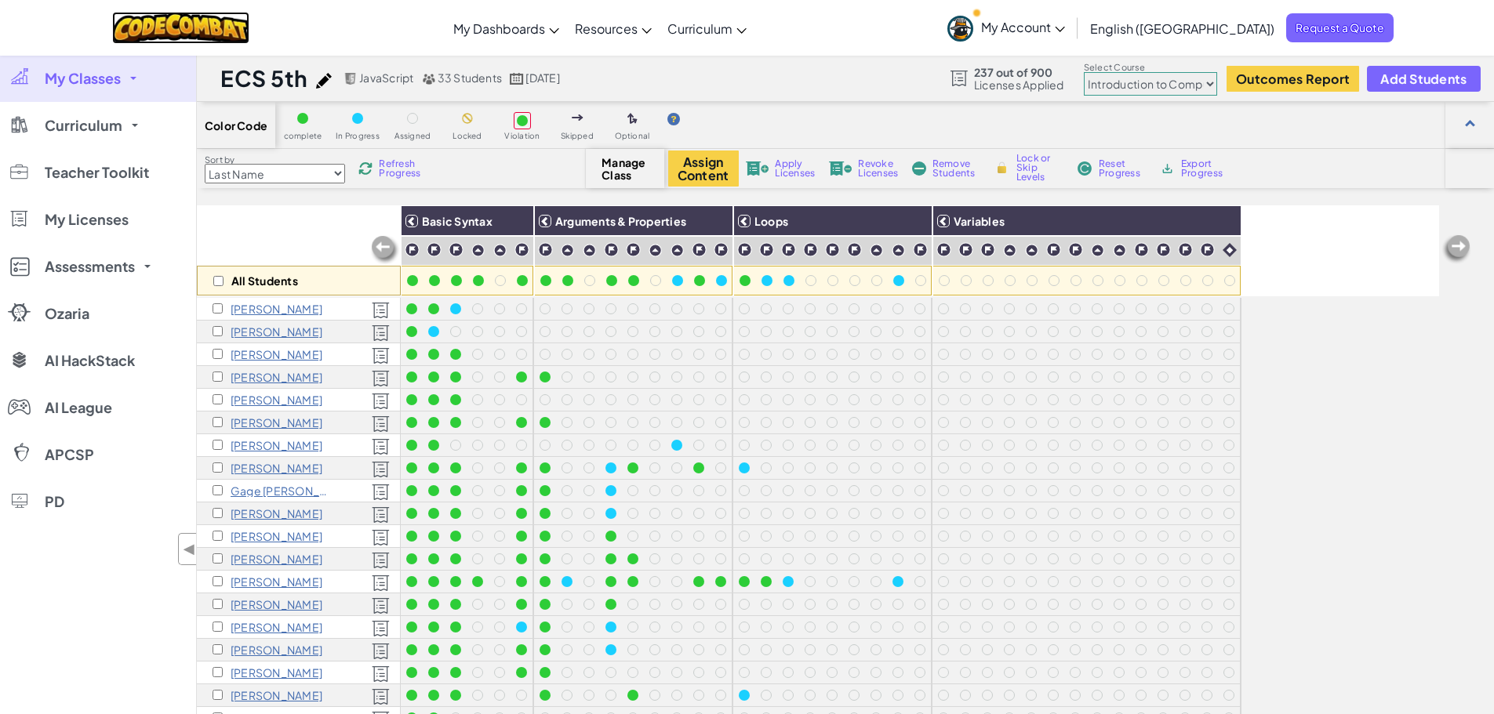
checkbox input "false"
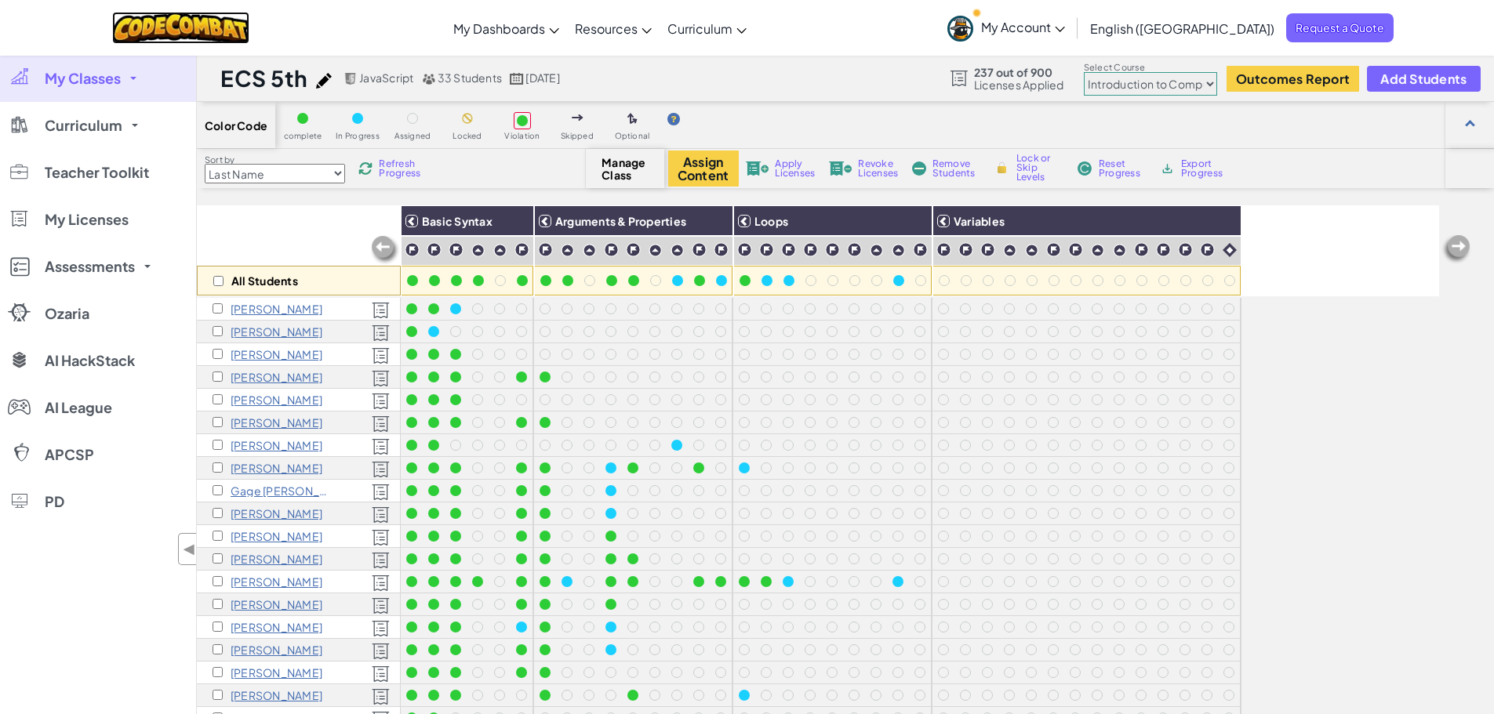
checkbox input "false"
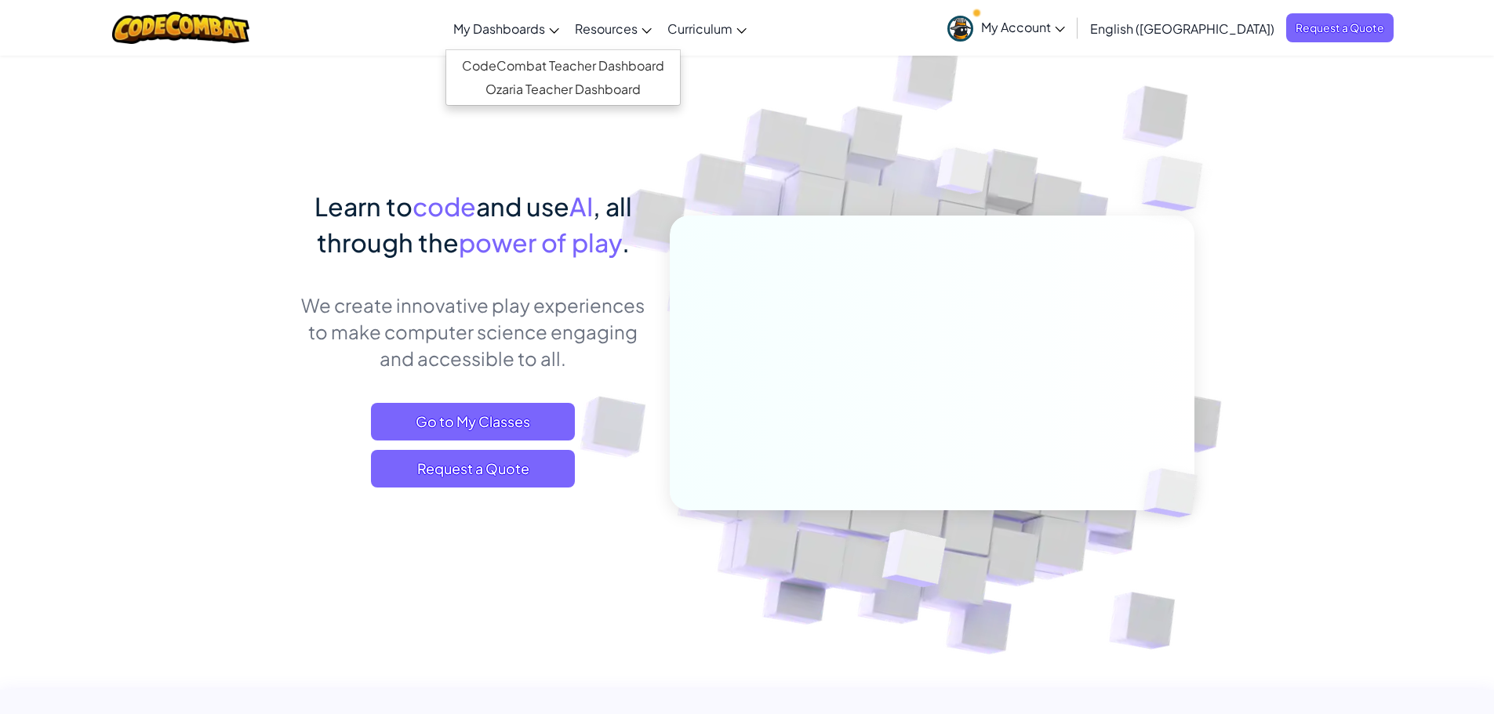
click at [545, 24] on span "My Dashboards" at bounding box center [499, 28] width 92 height 16
click at [578, 70] on link "CodeCombat Teacher Dashboard" at bounding box center [563, 66] width 234 height 24
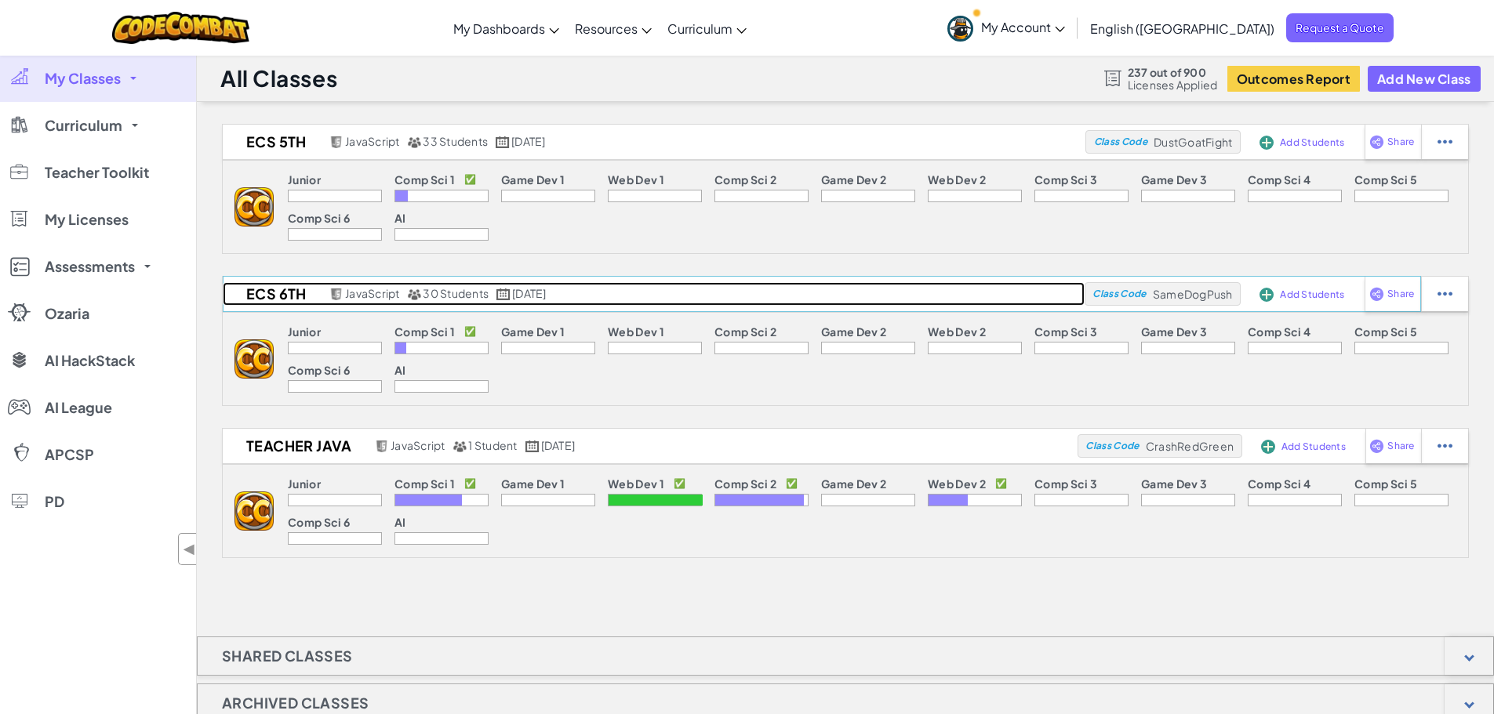
click at [300, 292] on h2 "ECS 6th" at bounding box center [274, 294] width 103 height 24
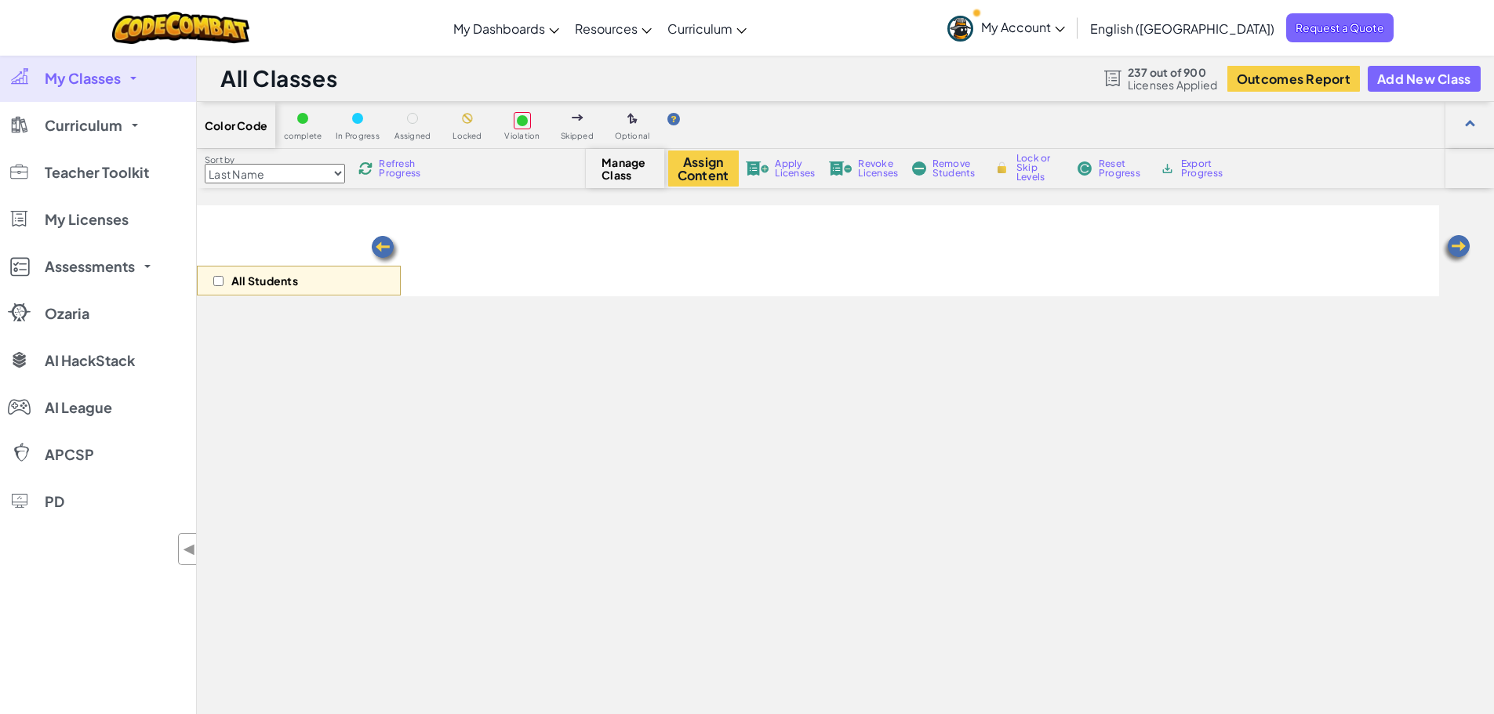
select select "560f1a9f22961295f9427742"
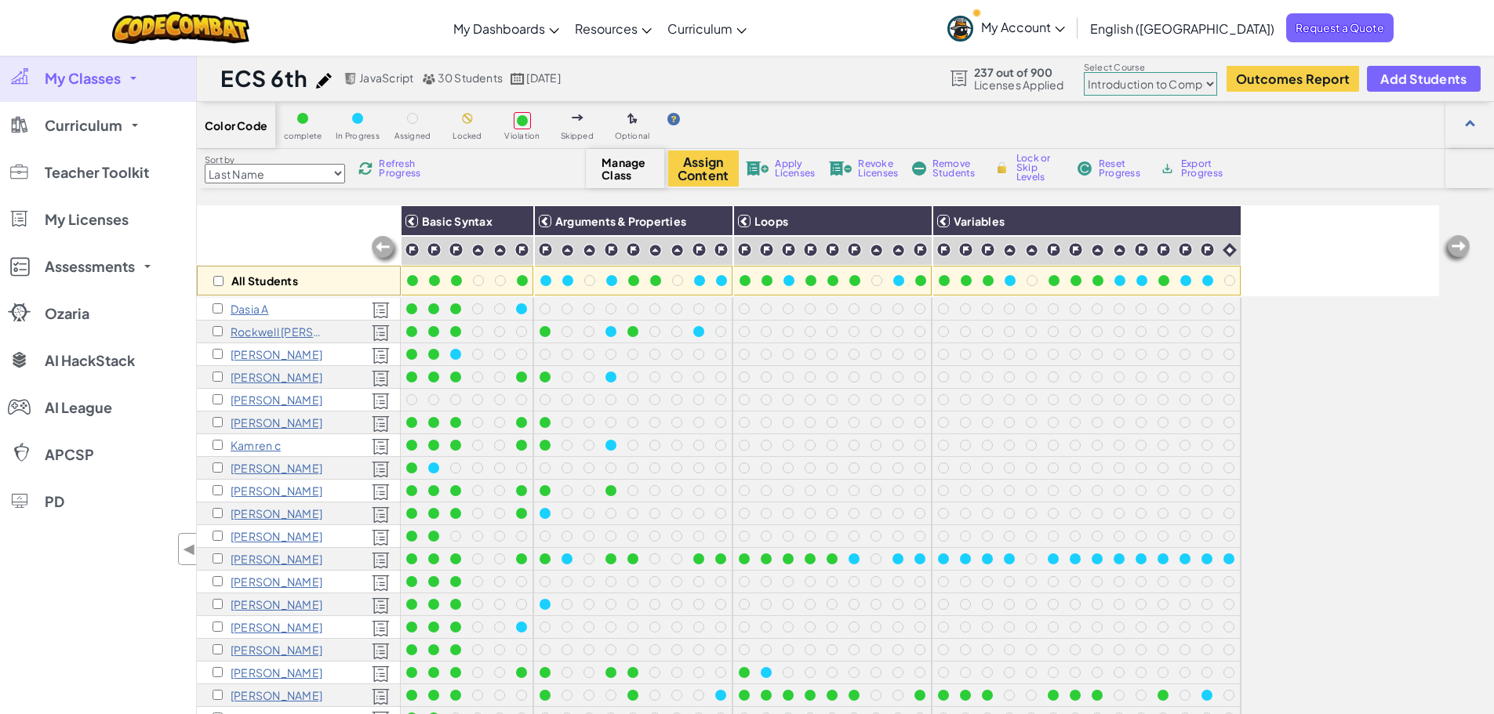
click at [122, 85] on link "My Classes" at bounding box center [98, 78] width 196 height 47
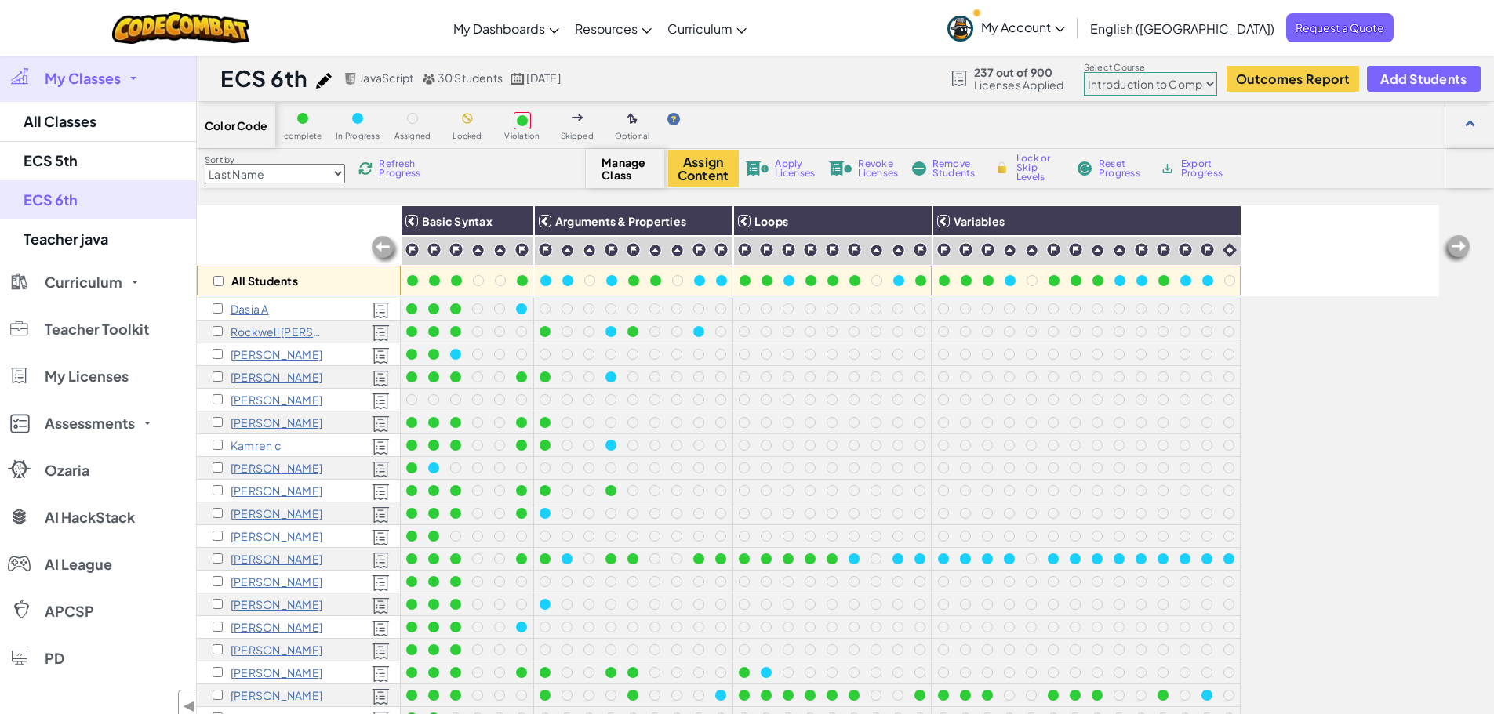
click at [122, 85] on link "My Classes" at bounding box center [98, 78] width 196 height 47
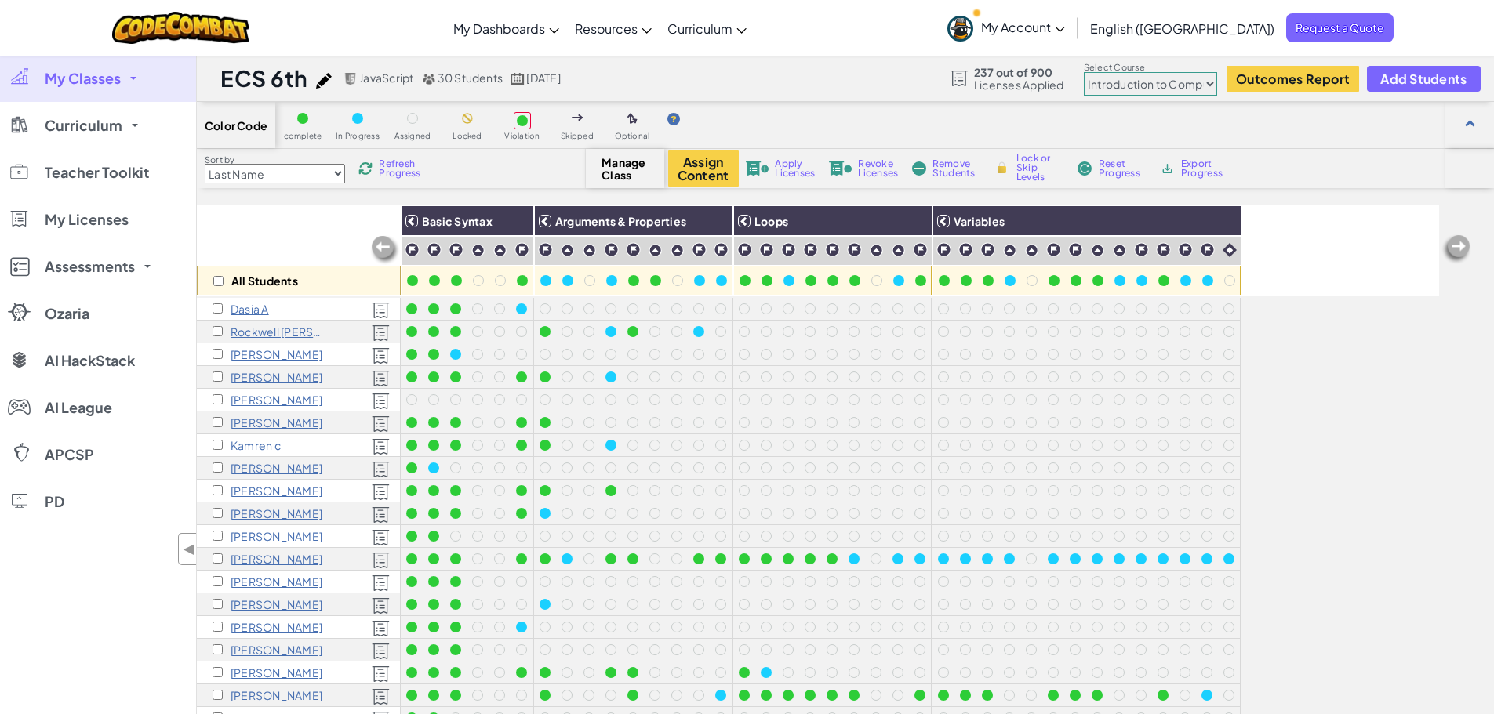
click at [453, 36] on div "Toggle navigation My Dashboards CodeCombat Teacher Dashboard Ozaria Teacher Das…" at bounding box center [747, 28] width 1502 height 56
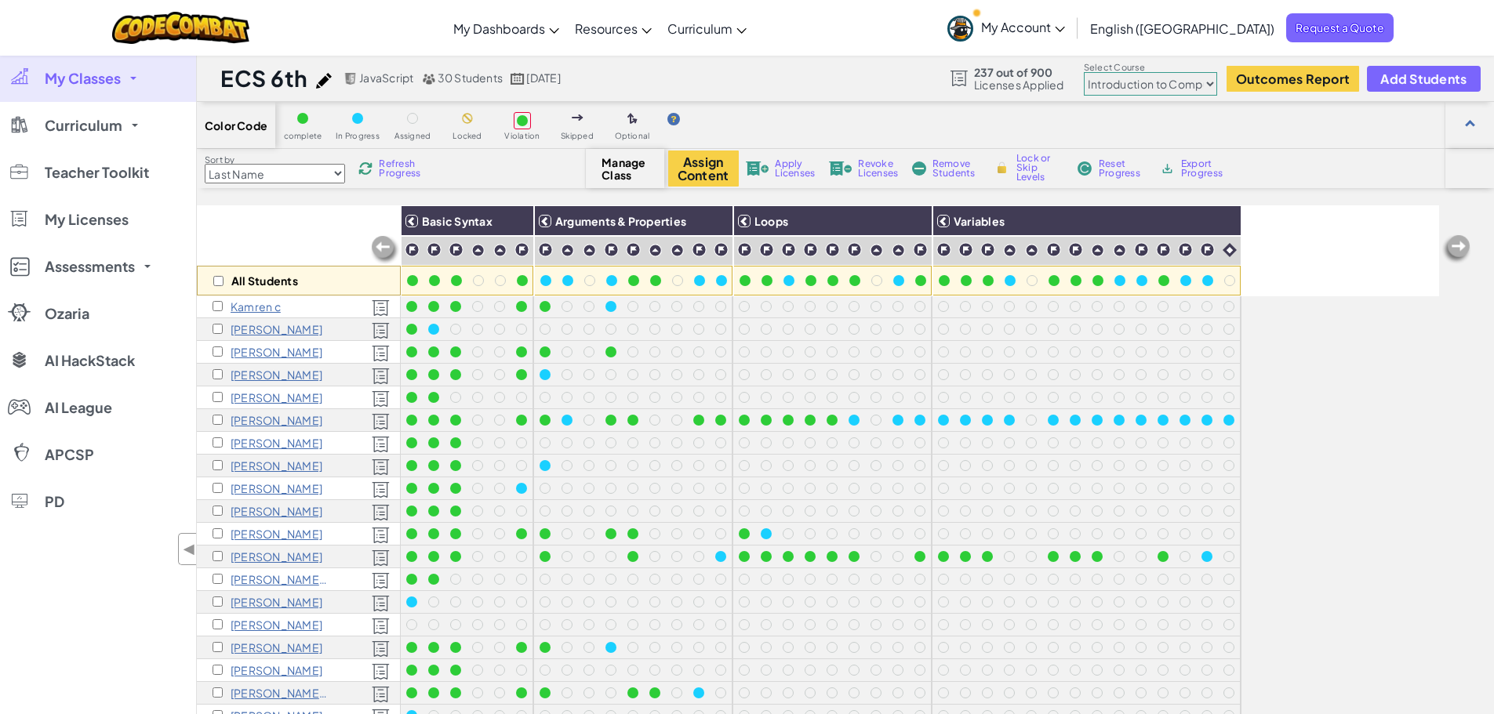
scroll to position [72, 0]
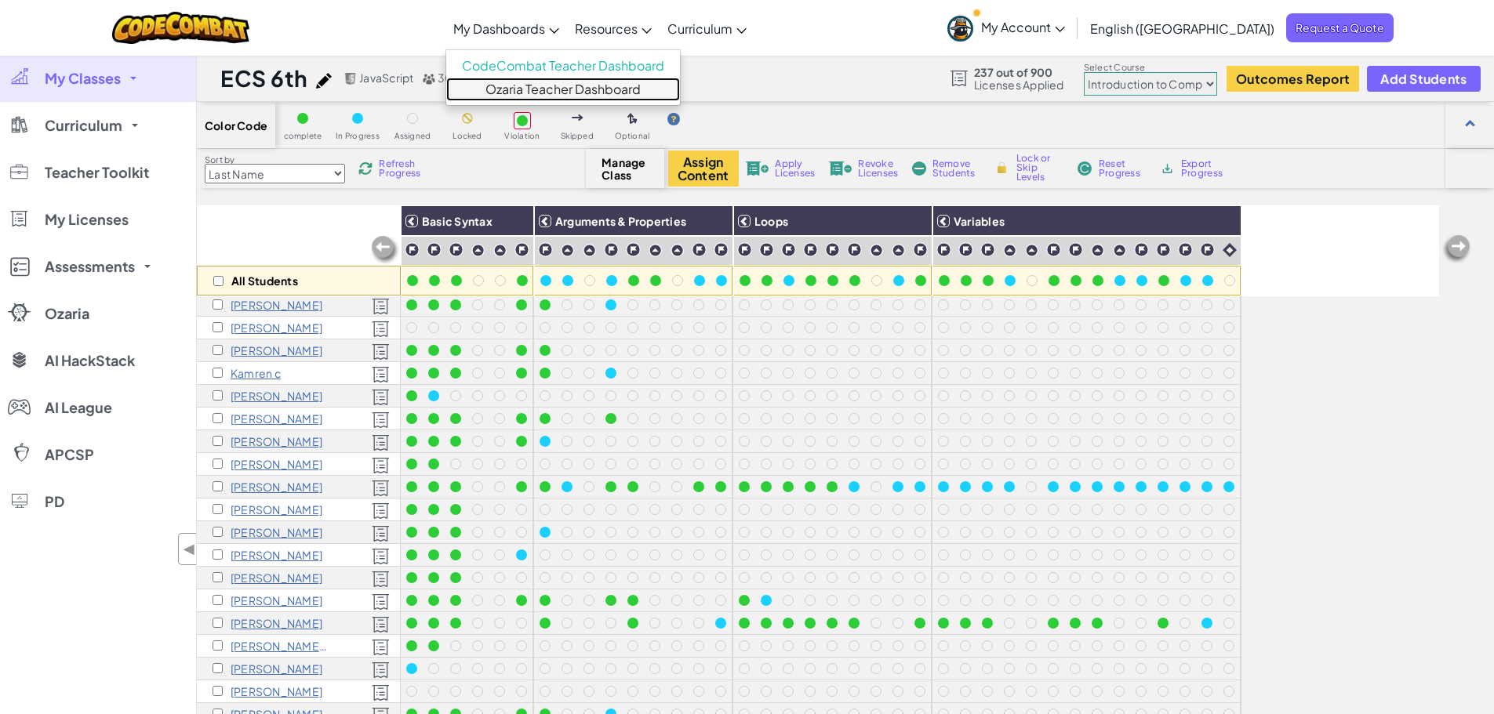
click at [576, 87] on link "Ozaria Teacher Dashboard" at bounding box center [563, 90] width 234 height 24
